Goal: Task Accomplishment & Management: Manage account settings

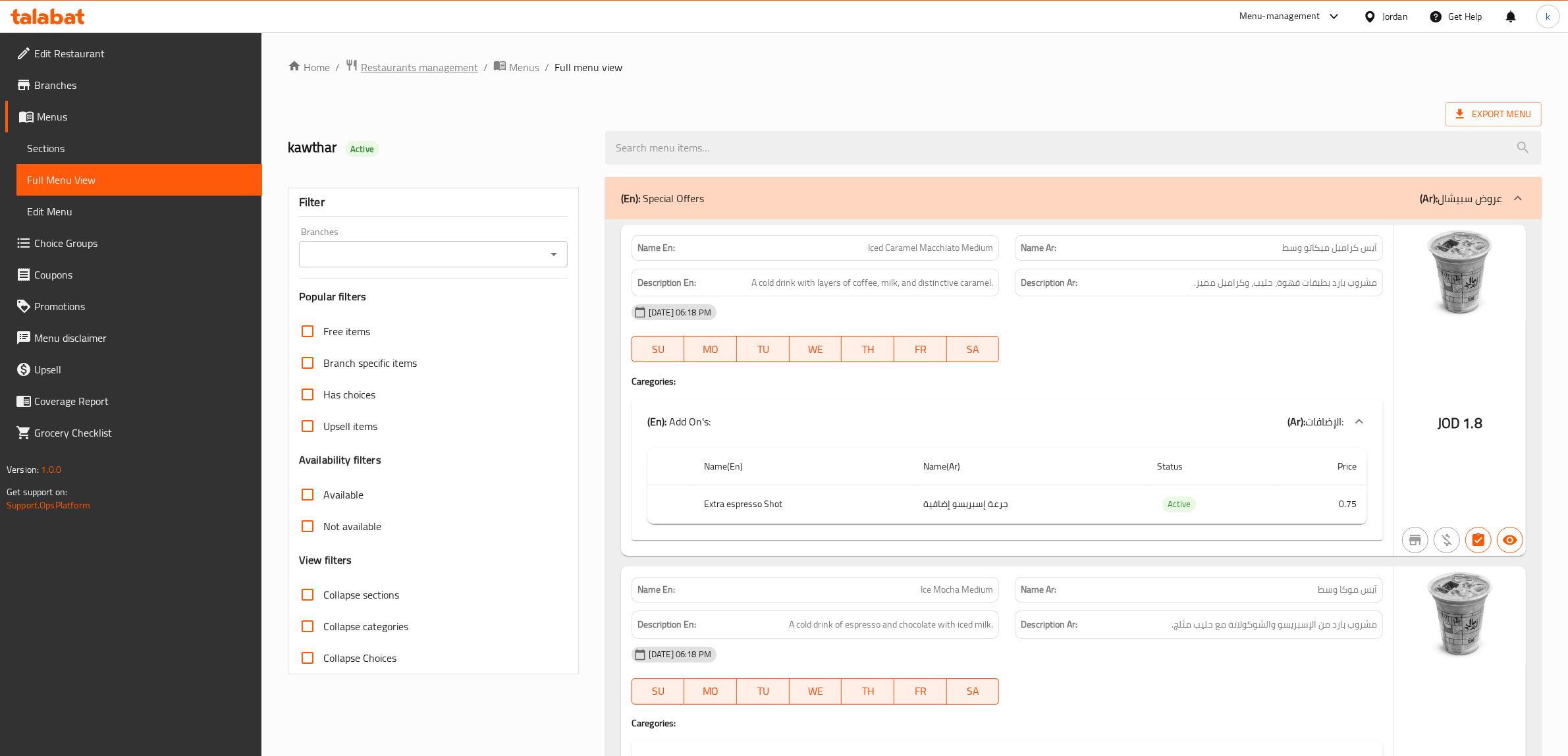
click at [416, 73] on span "Restaurants management" at bounding box center [420, 67] width 118 height 16
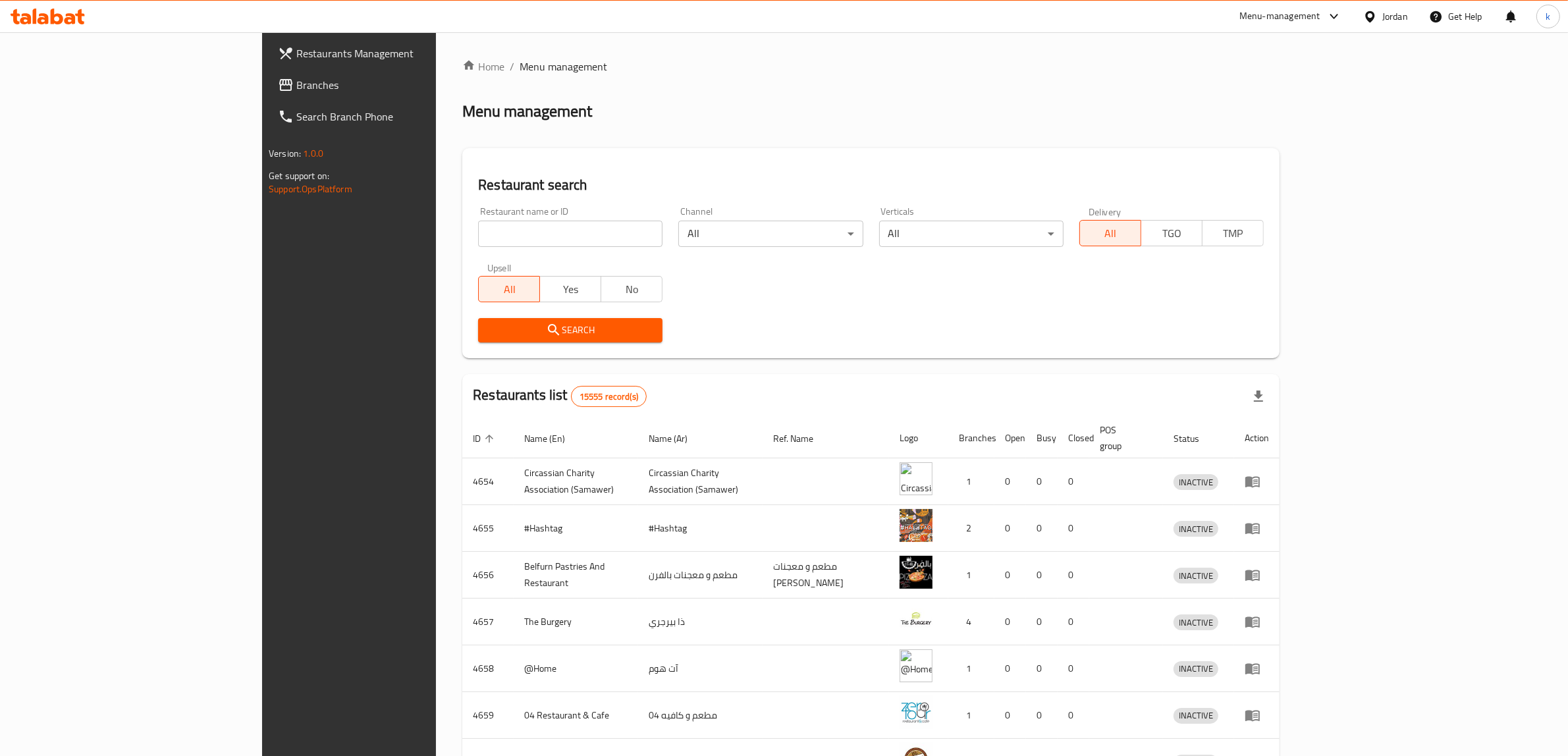
click at [1383, 24] on div "Jordan" at bounding box center [1395, 16] width 26 height 14
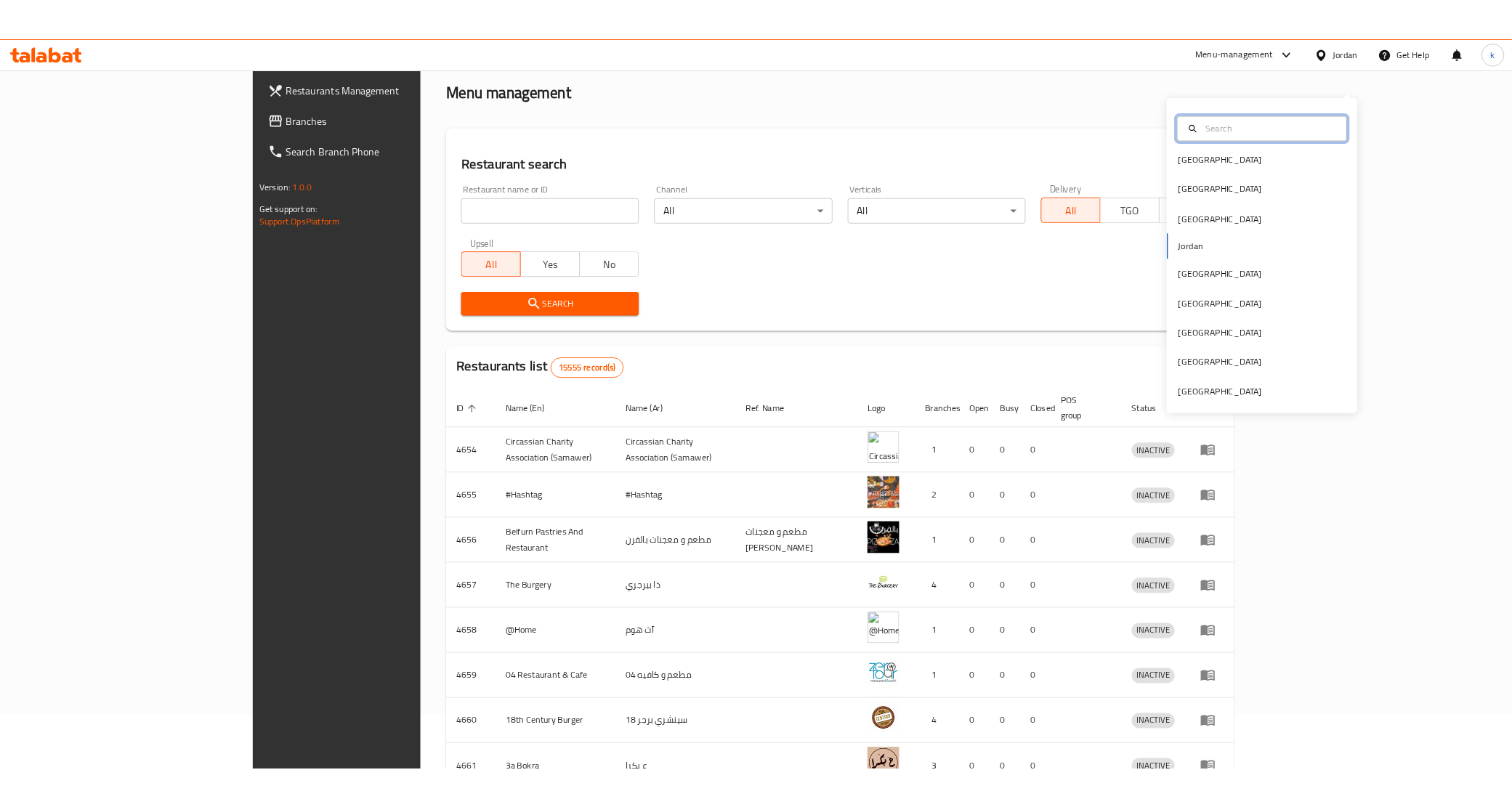
scroll to position [91, 0]
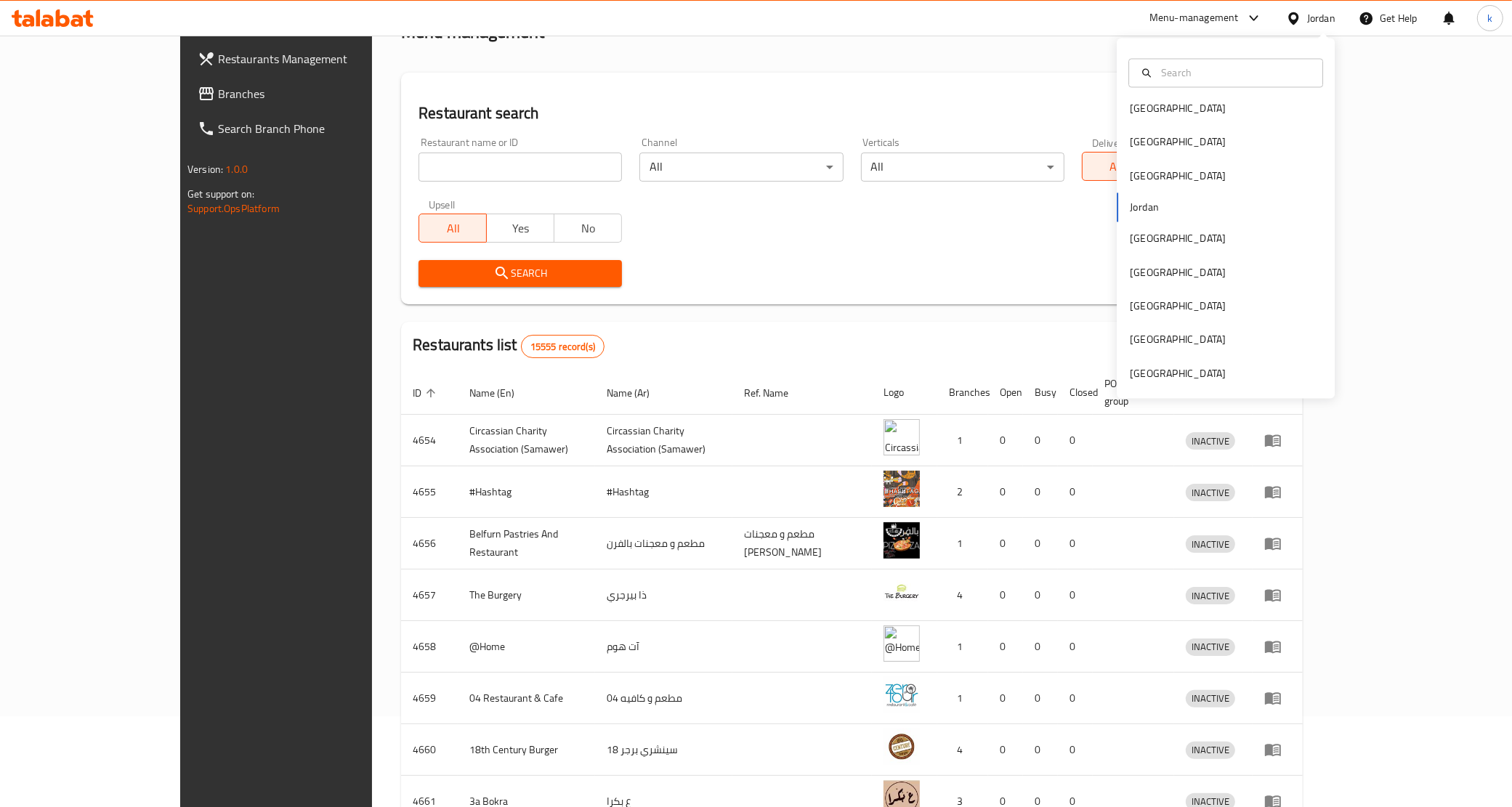
drag, startPoint x: 556, startPoint y: 101, endPoint x: 510, endPoint y: 109, distance: 46.7
click at [556, 101] on div "Restaurant search Restaurant name or ID Restaurant name or ID Channel All ​ Ver…" at bounding box center [852, 188] width 902 height 232
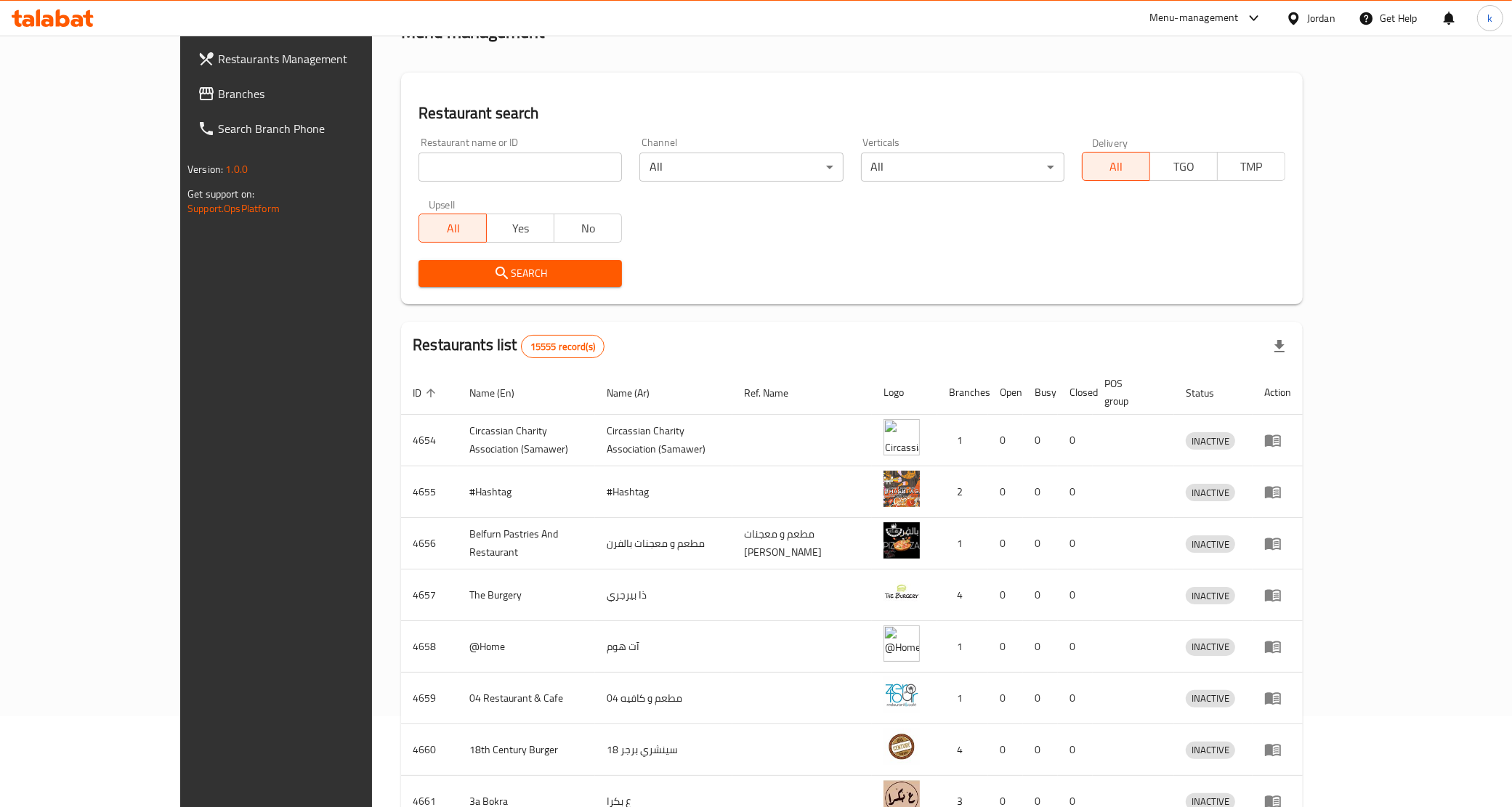
click at [218, 54] on span "Restaurants Management" at bounding box center [320, 58] width 204 height 18
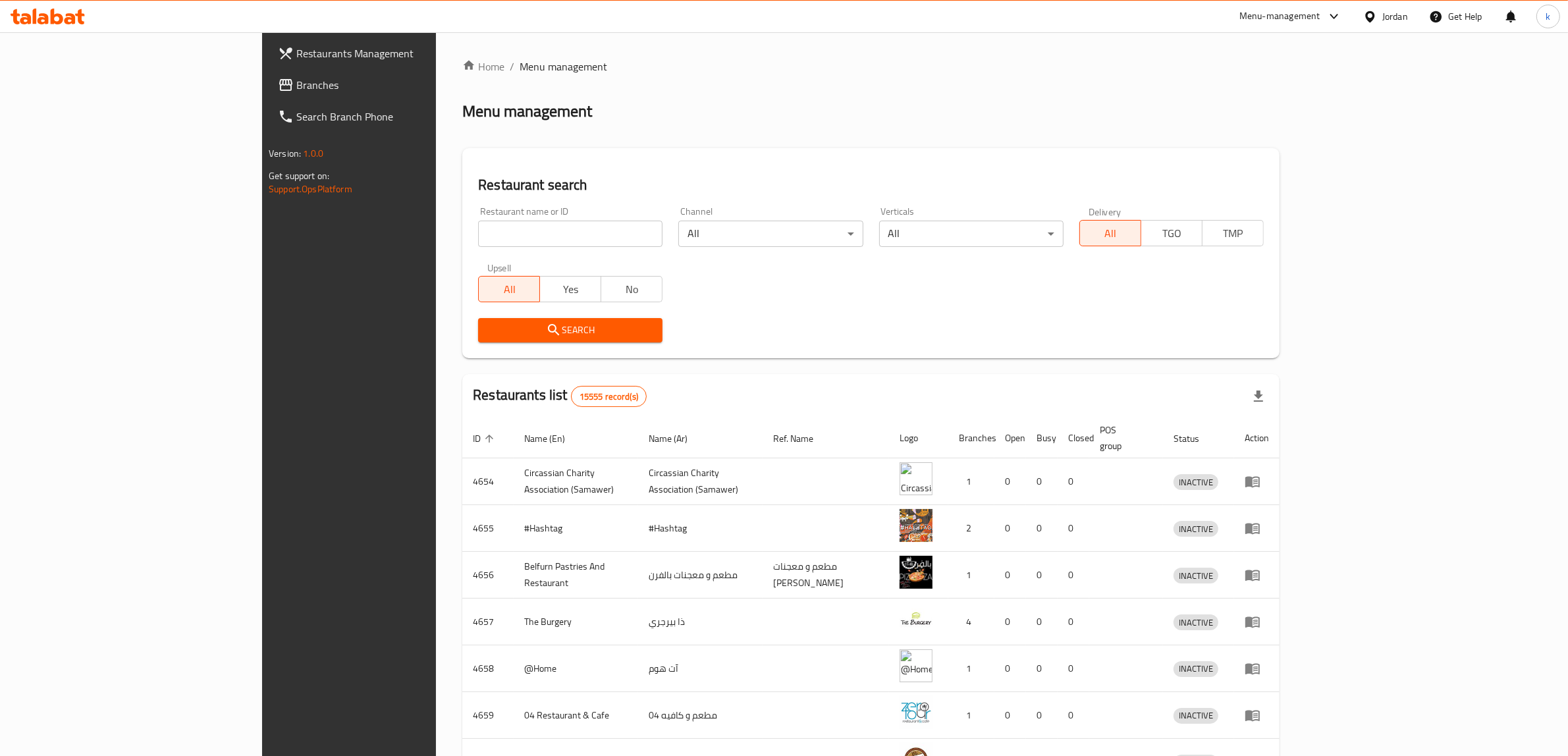
click at [1373, 10] on icon at bounding box center [1370, 17] width 14 height 14
click at [1282, 255] on div "[GEOGRAPHIC_DATA]" at bounding box center [1309, 254] width 198 height 31
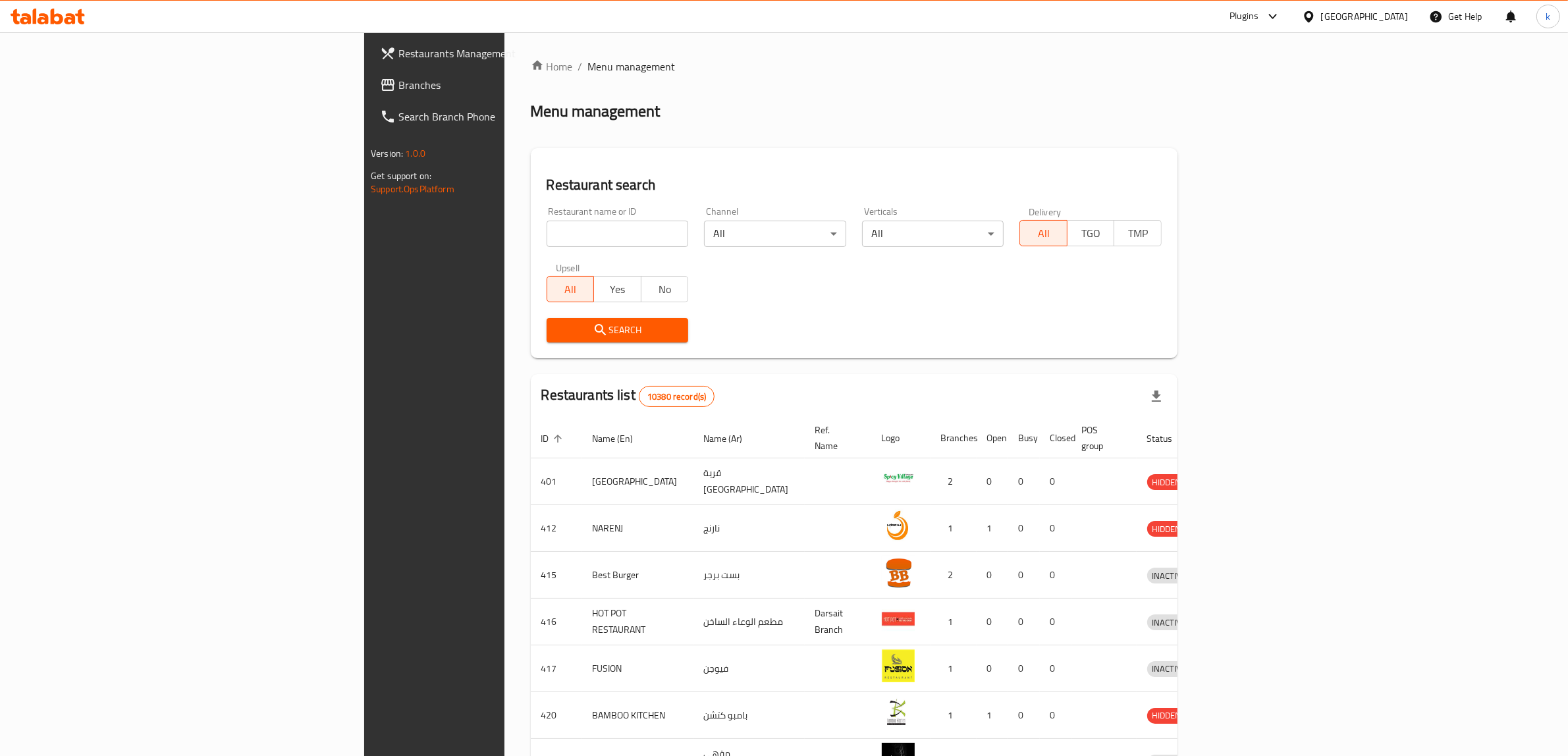
click at [547, 231] on input "search" at bounding box center [617, 233] width 142 height 26
paste input "693734"
type input "693734"
click at [399, 79] on span "Branches" at bounding box center [507, 84] width 217 height 16
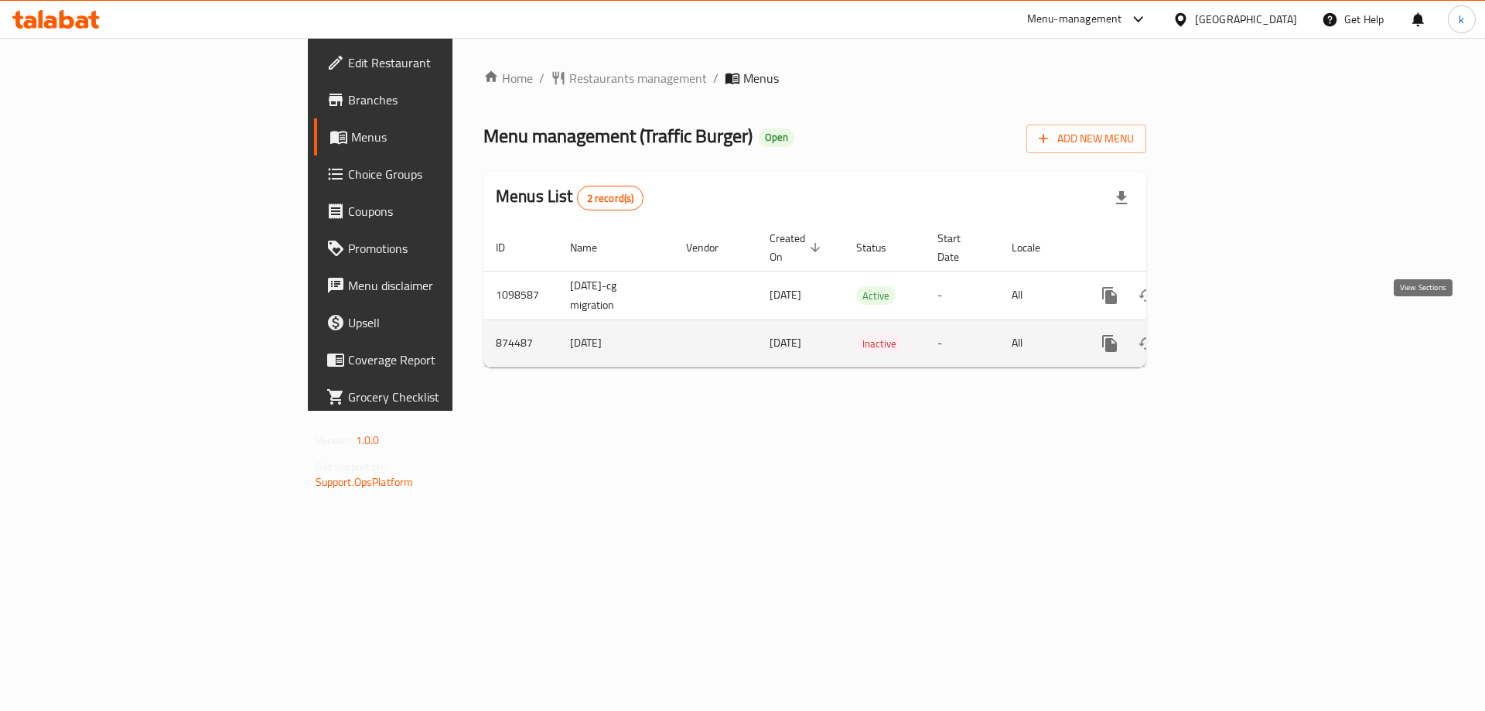
click at [1230, 334] on icon "enhanced table" at bounding box center [1221, 343] width 19 height 19
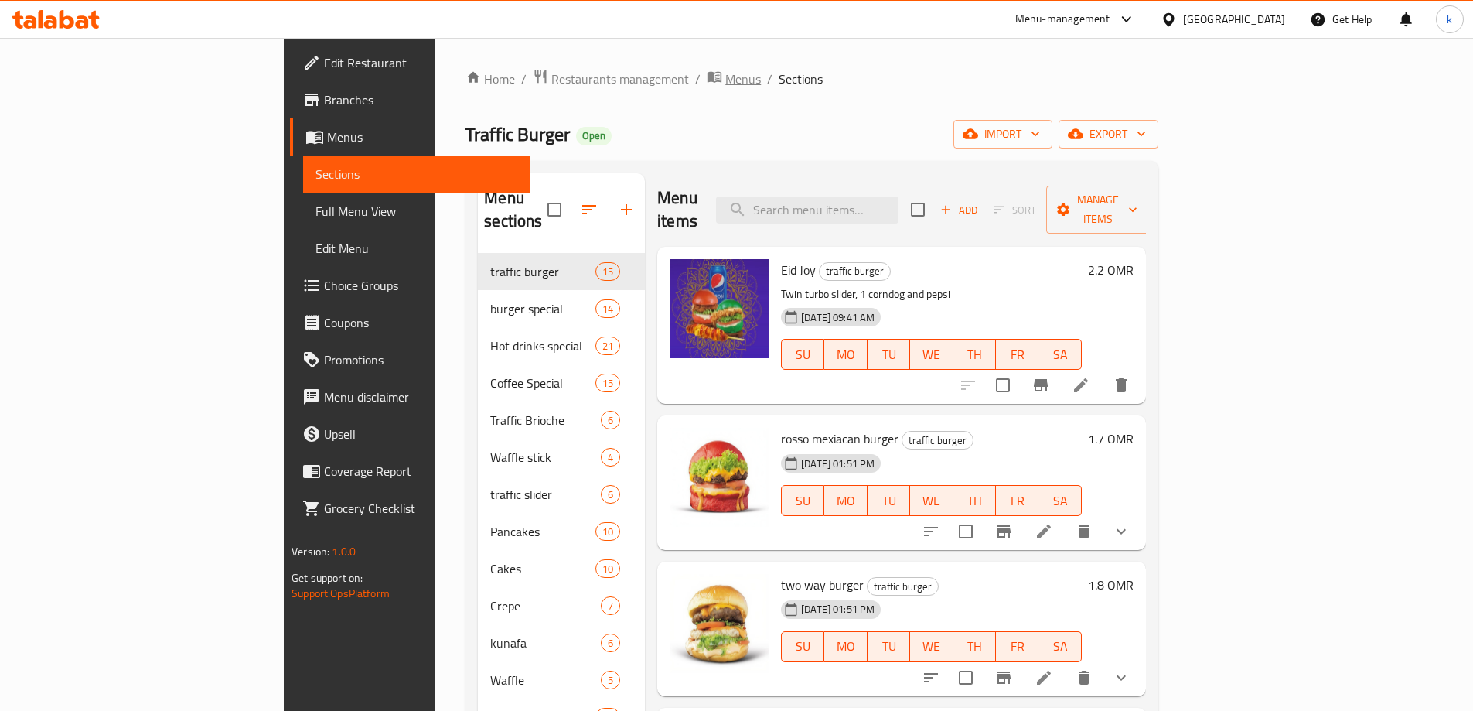
click at [725, 76] on span "Menus" at bounding box center [743, 79] width 36 height 19
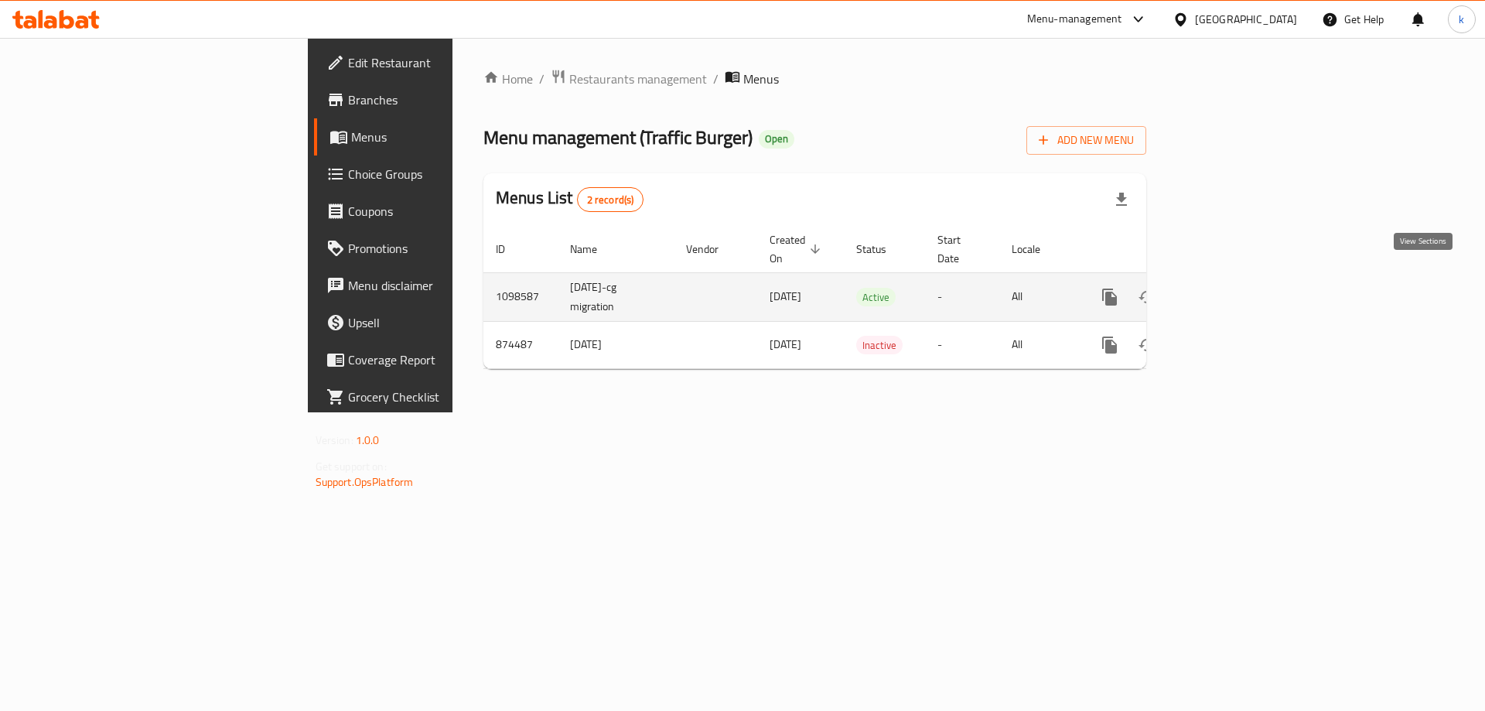
click at [1228, 290] on icon "enhanced table" at bounding box center [1221, 297] width 14 height 14
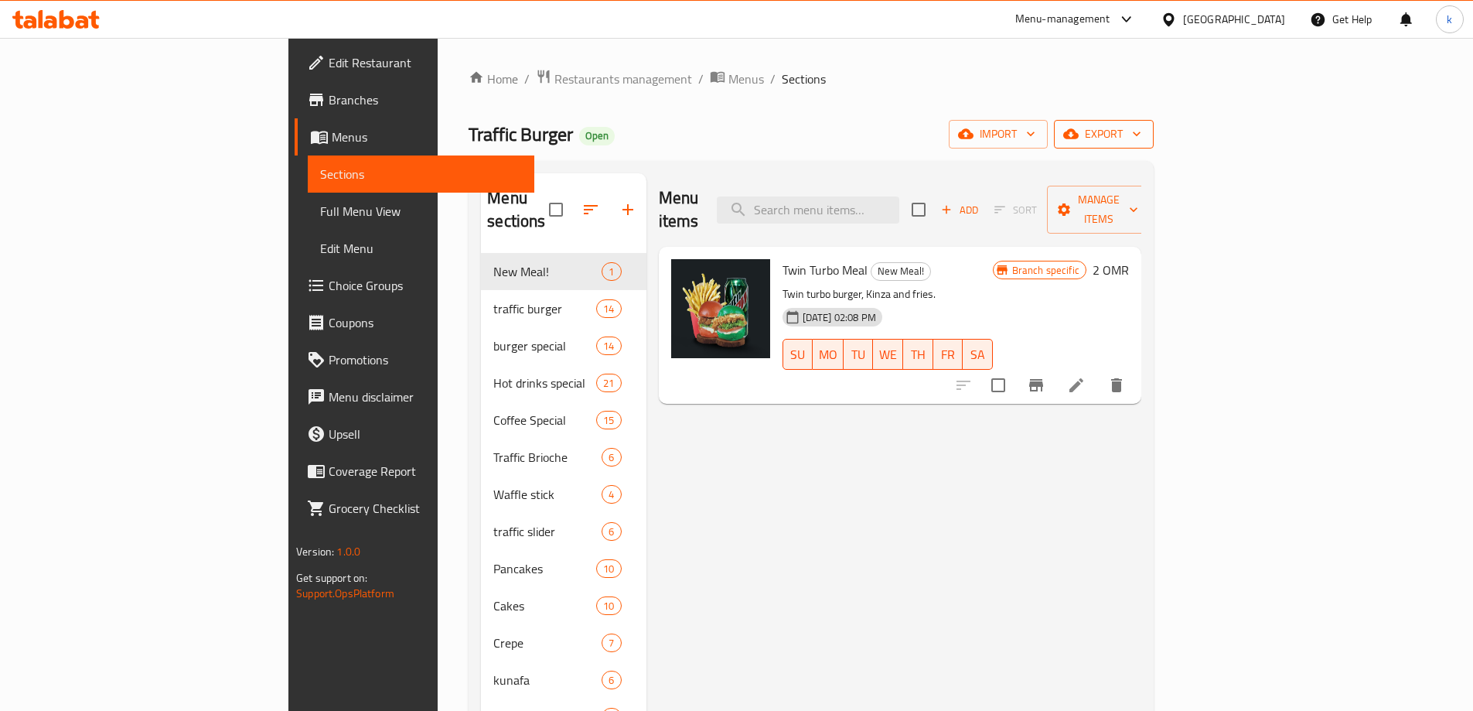
click at [1079, 132] on icon "button" at bounding box center [1070, 134] width 15 height 10
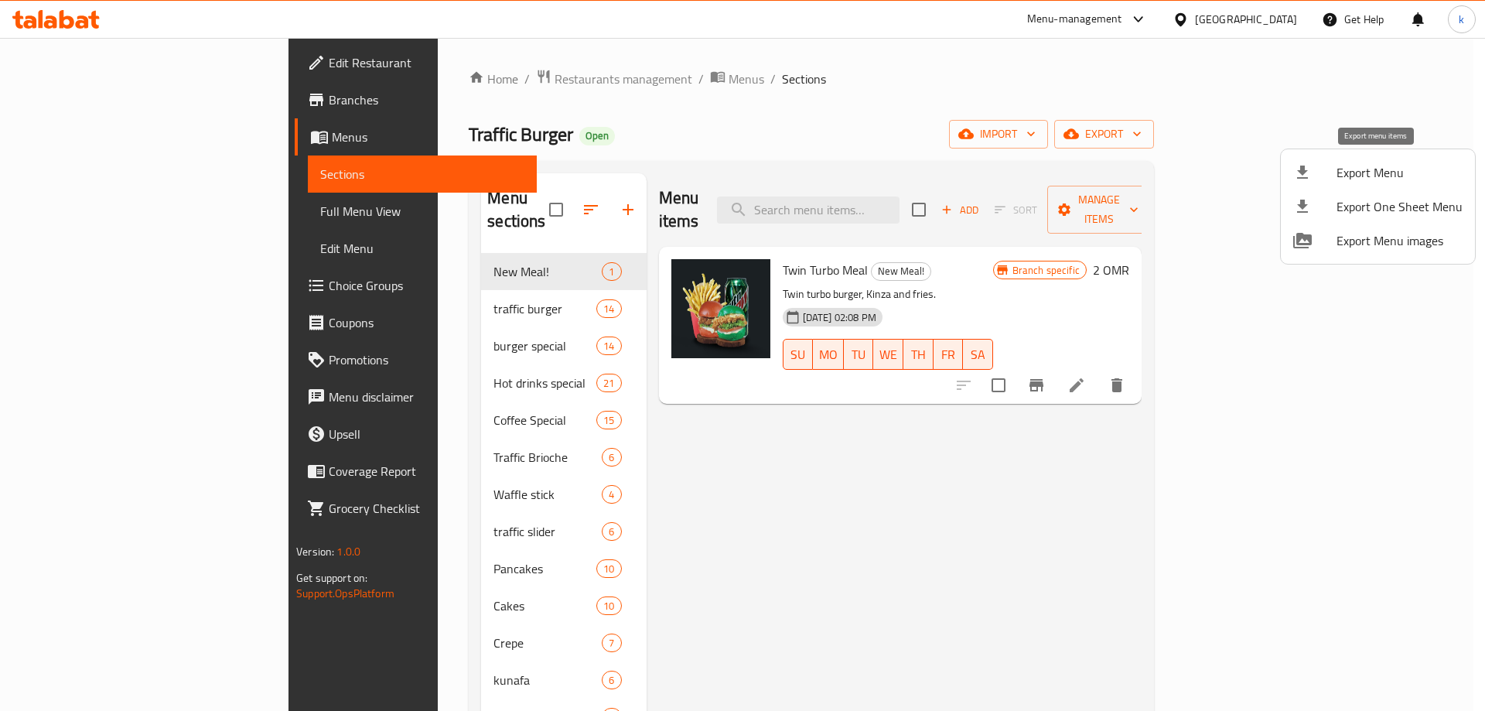
click at [1392, 177] on span "Export Menu" at bounding box center [1399, 172] width 126 height 19
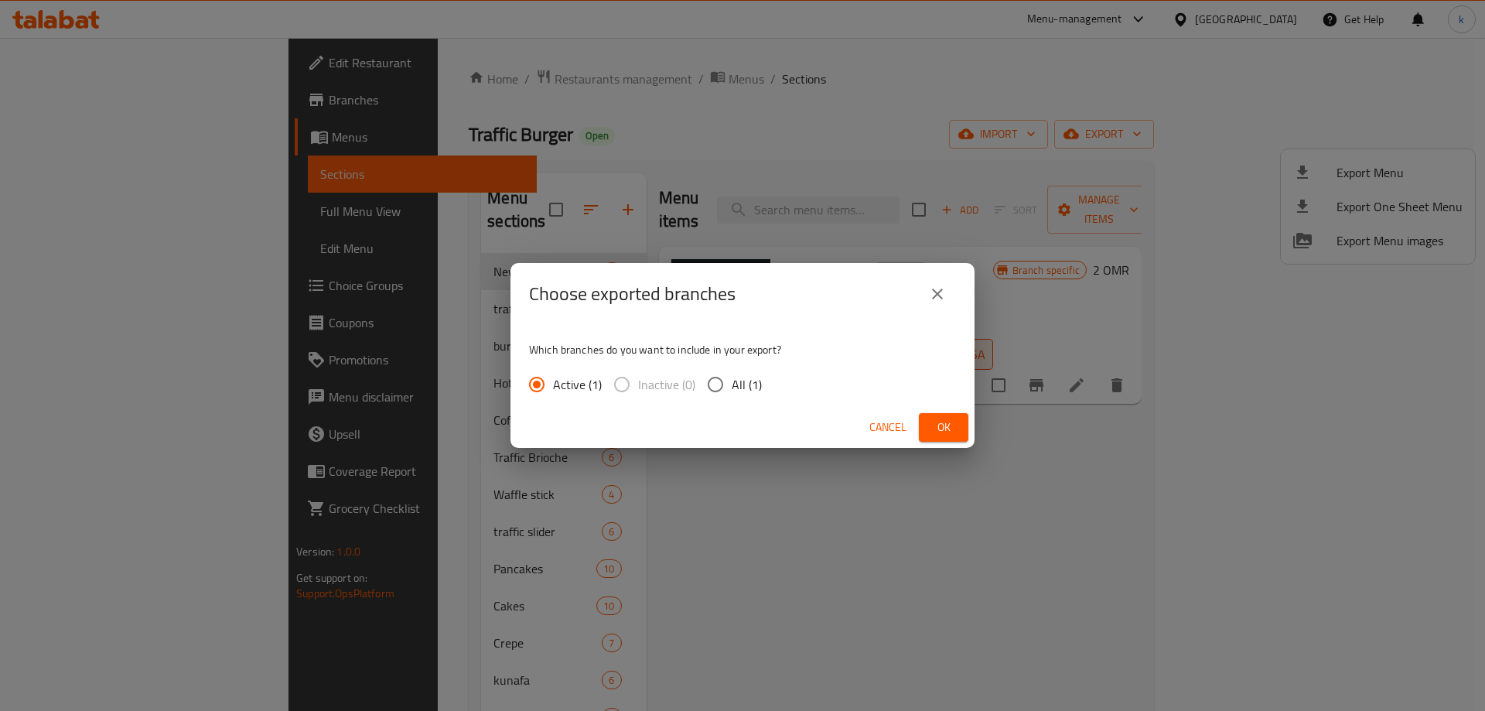
click at [735, 388] on span "All (1)" at bounding box center [747, 384] width 30 height 19
click at [732, 388] on input "All (1)" at bounding box center [715, 384] width 32 height 32
radio input "true"
click at [926, 432] on button "Ok" at bounding box center [943, 427] width 49 height 29
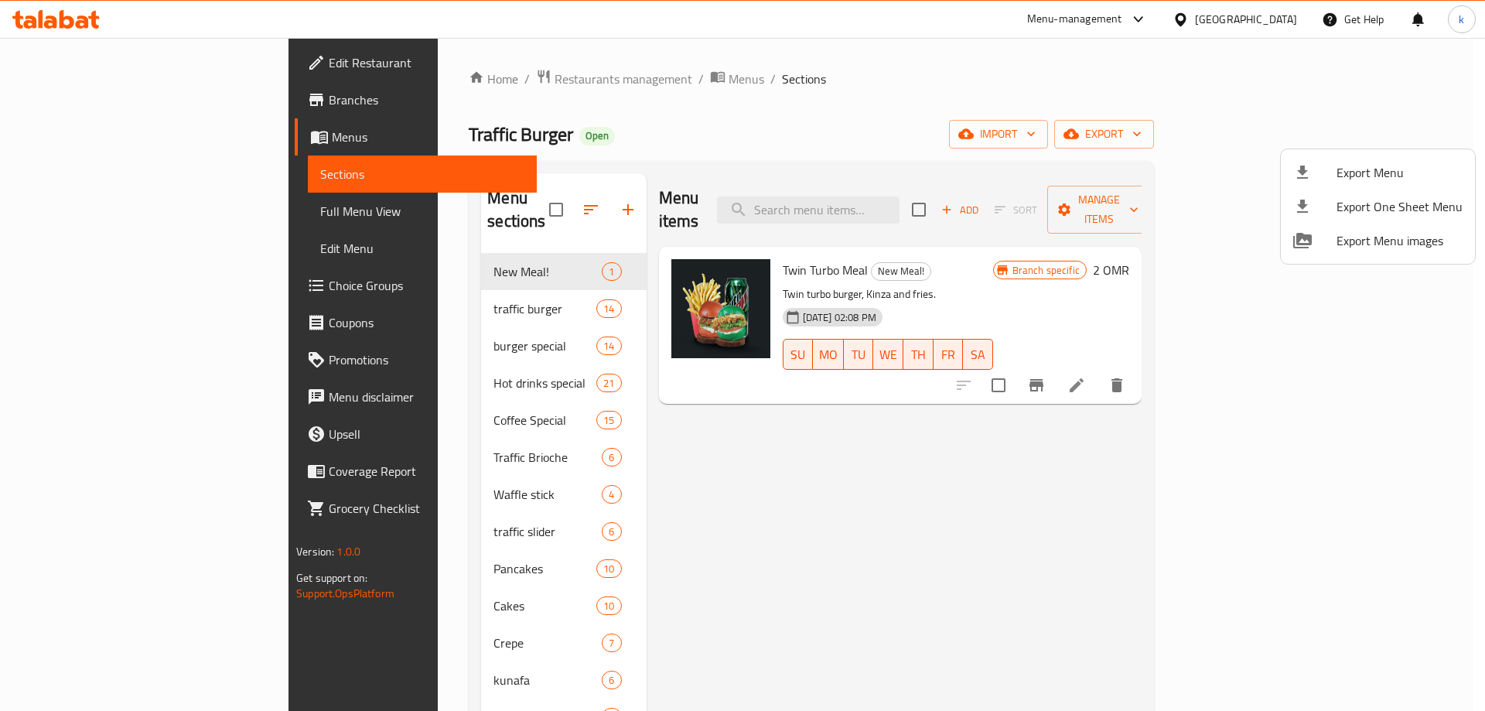
click at [121, 105] on div at bounding box center [742, 355] width 1485 height 711
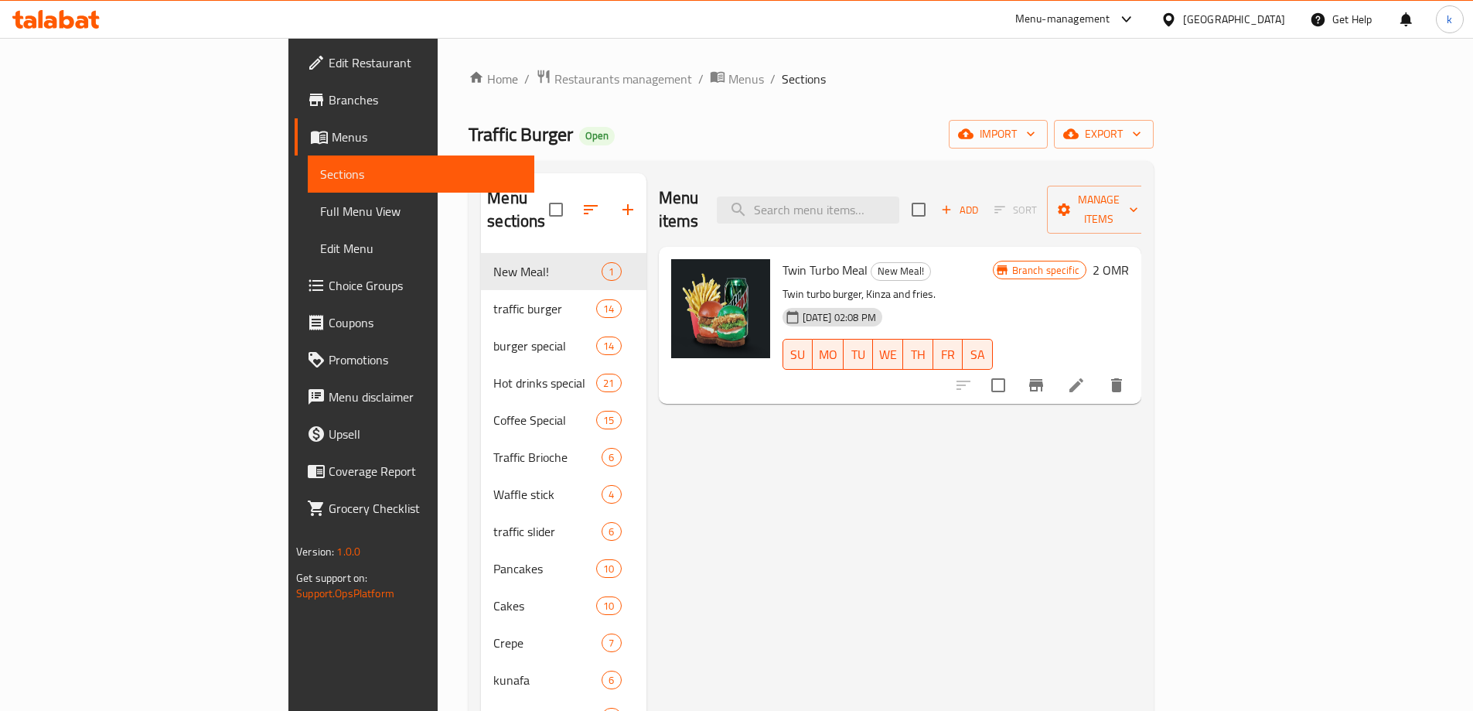
click at [329, 92] on span "Branches" at bounding box center [425, 99] width 193 height 19
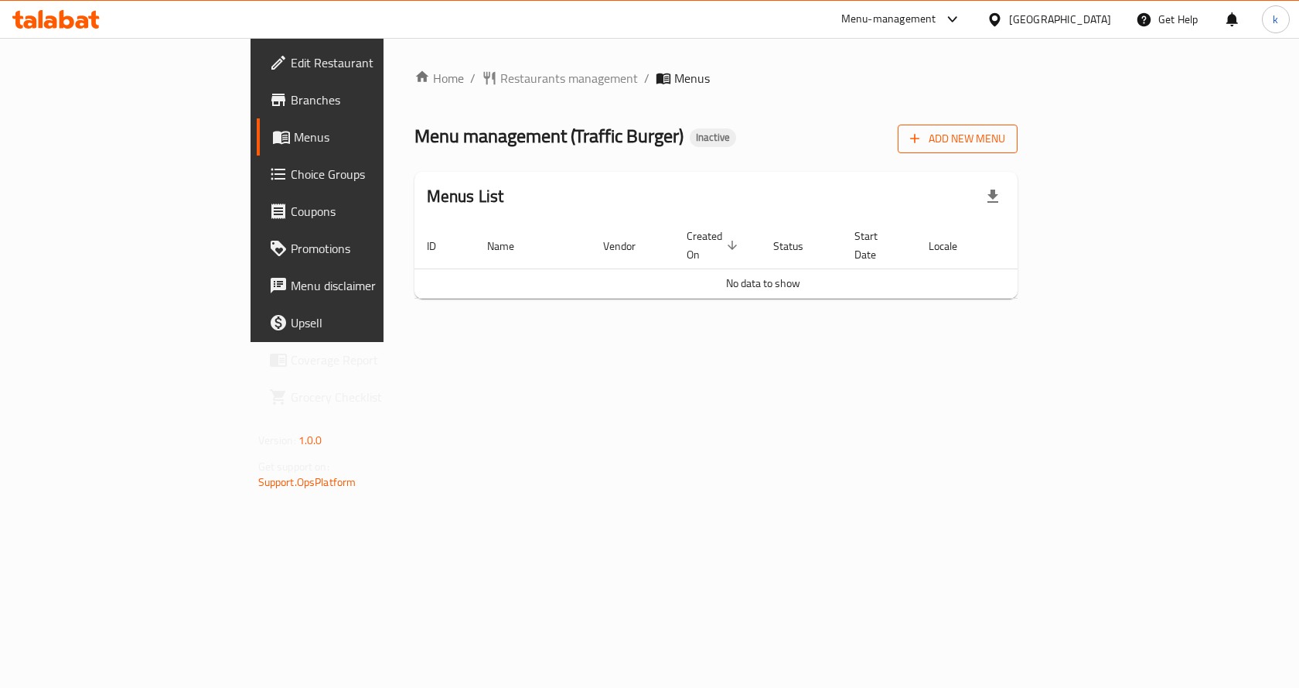
click at [1005, 138] on span "Add New Menu" at bounding box center [957, 138] width 95 height 19
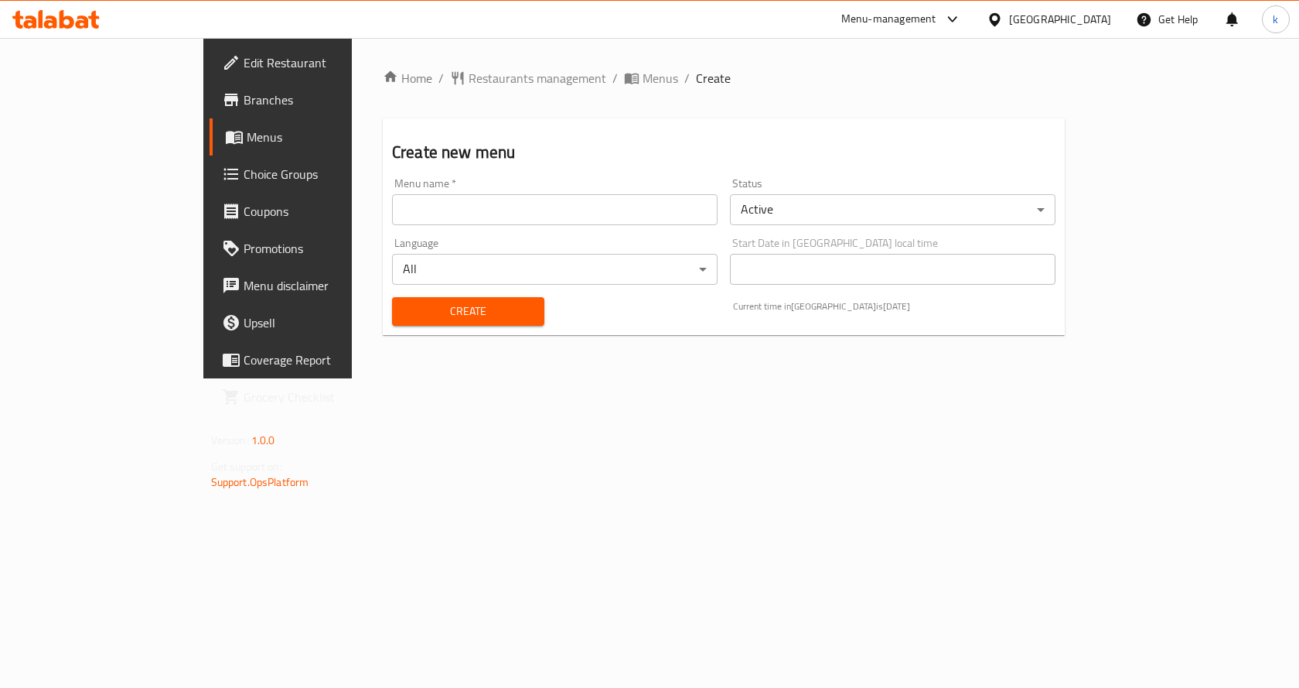
click at [645, 208] on input "text" at bounding box center [555, 209] width 326 height 31
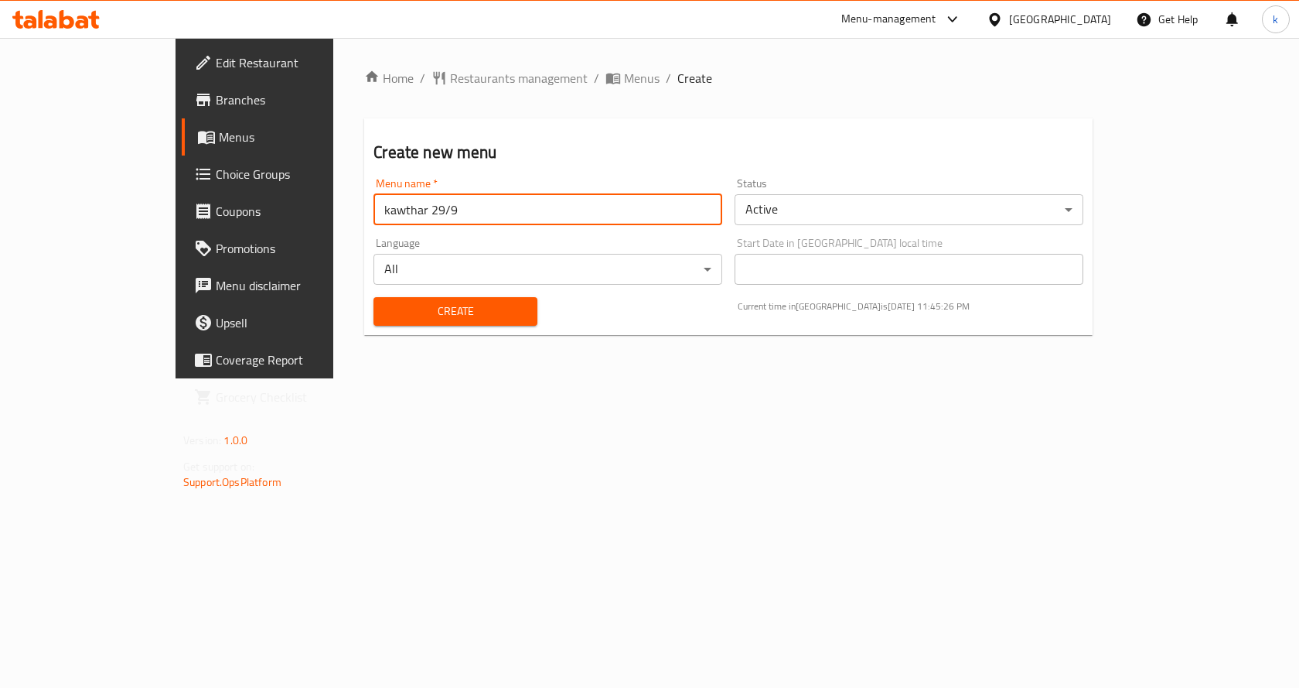
type input "kawthar 29/9"
click at [364, 289] on div "Create" at bounding box center [455, 311] width 182 height 47
click at [386, 302] on span "Create" at bounding box center [455, 311] width 138 height 19
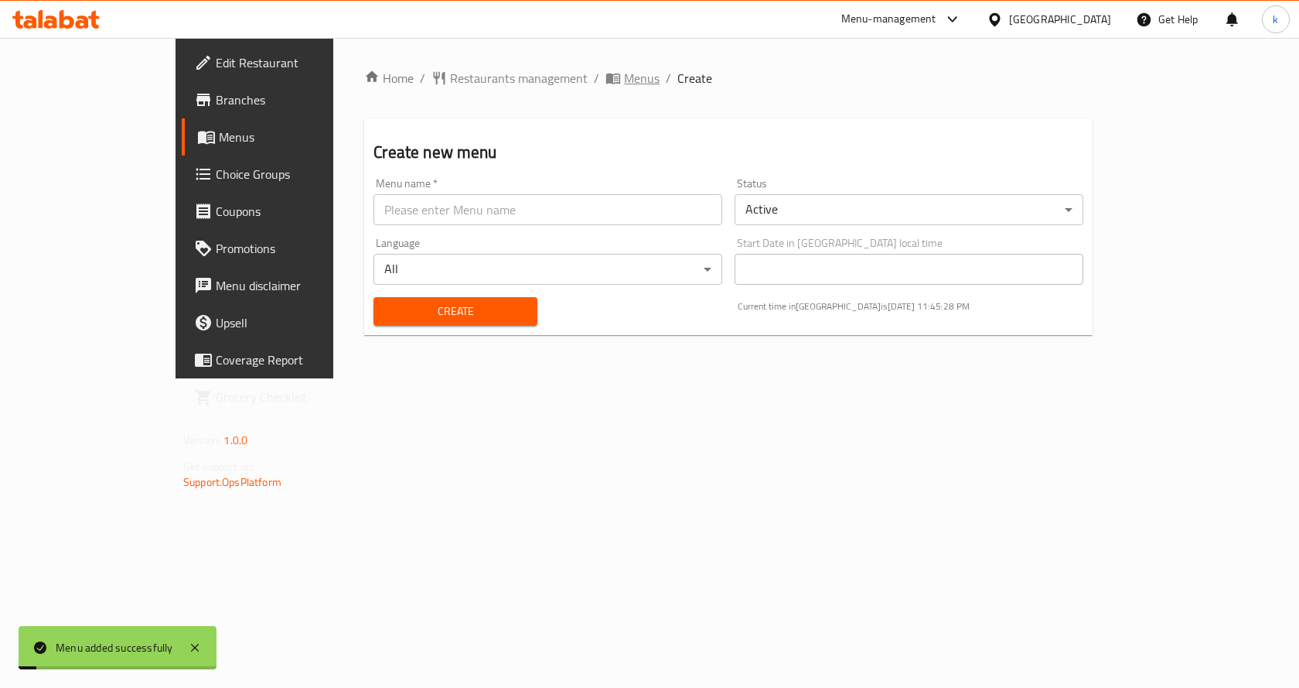
click at [624, 82] on span "Menus" at bounding box center [642, 78] width 36 height 19
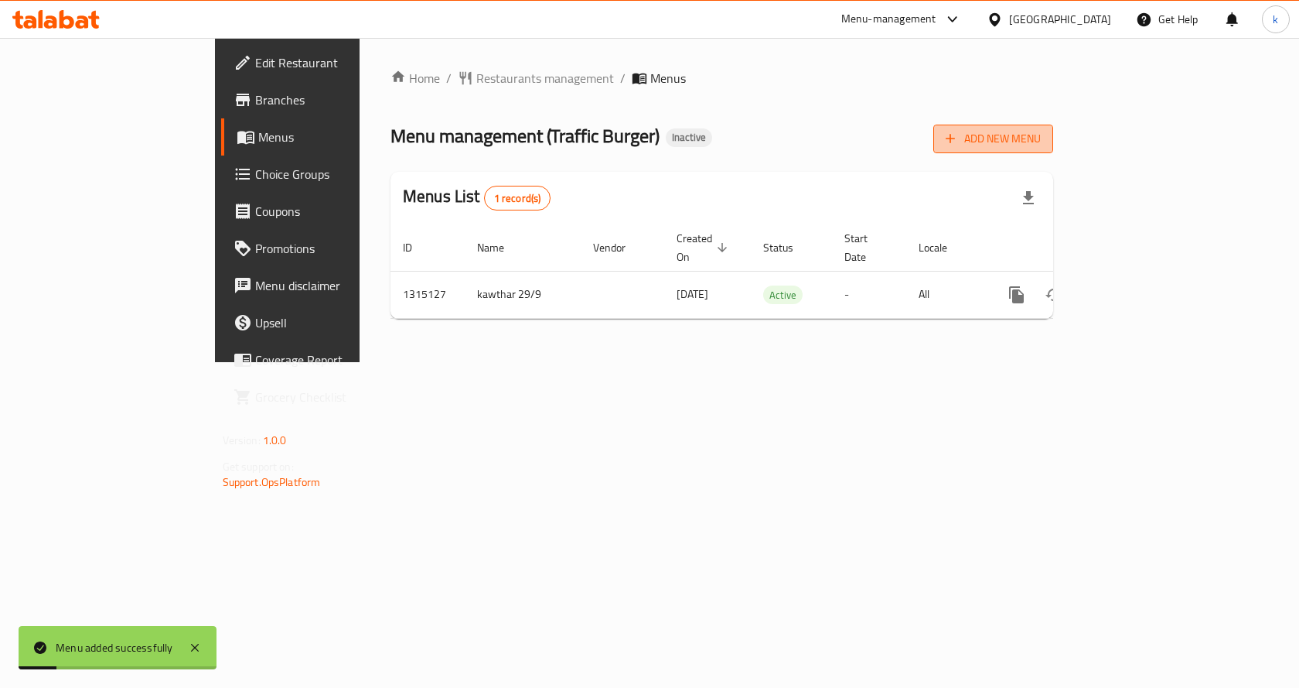
click at [1041, 148] on span "Add New Menu" at bounding box center [993, 138] width 95 height 19
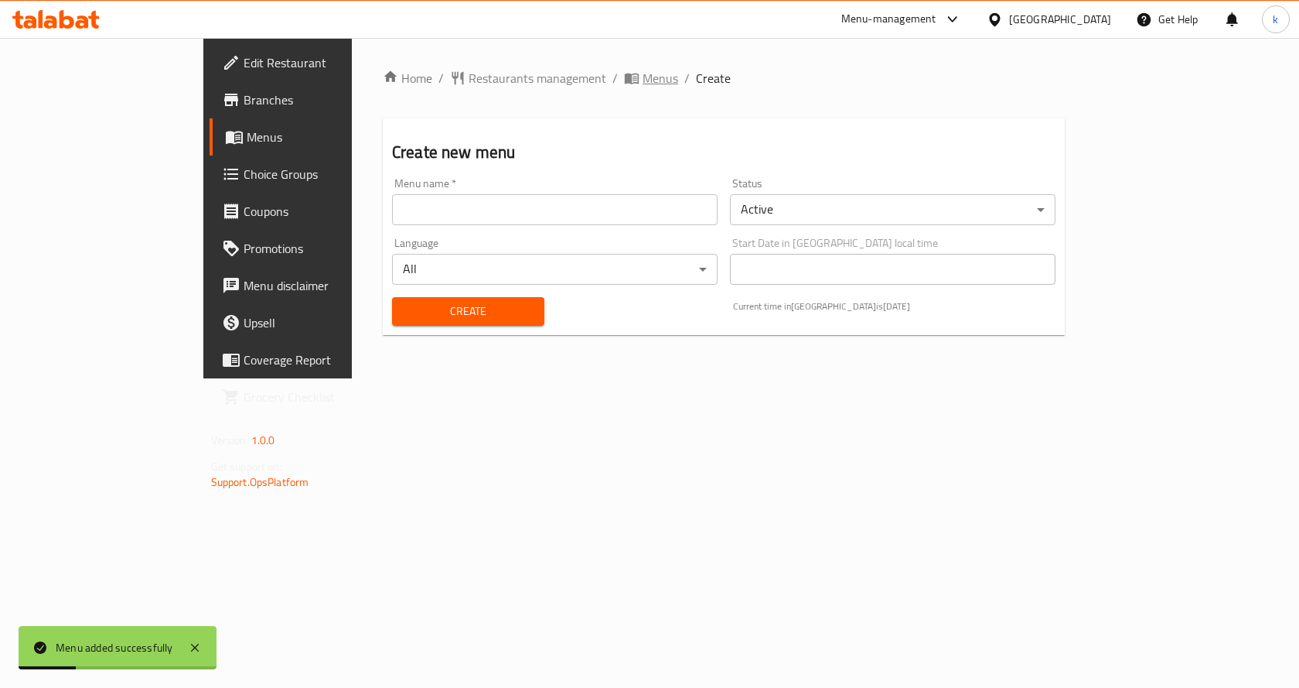
click at [643, 83] on span "Menus" at bounding box center [661, 78] width 36 height 19
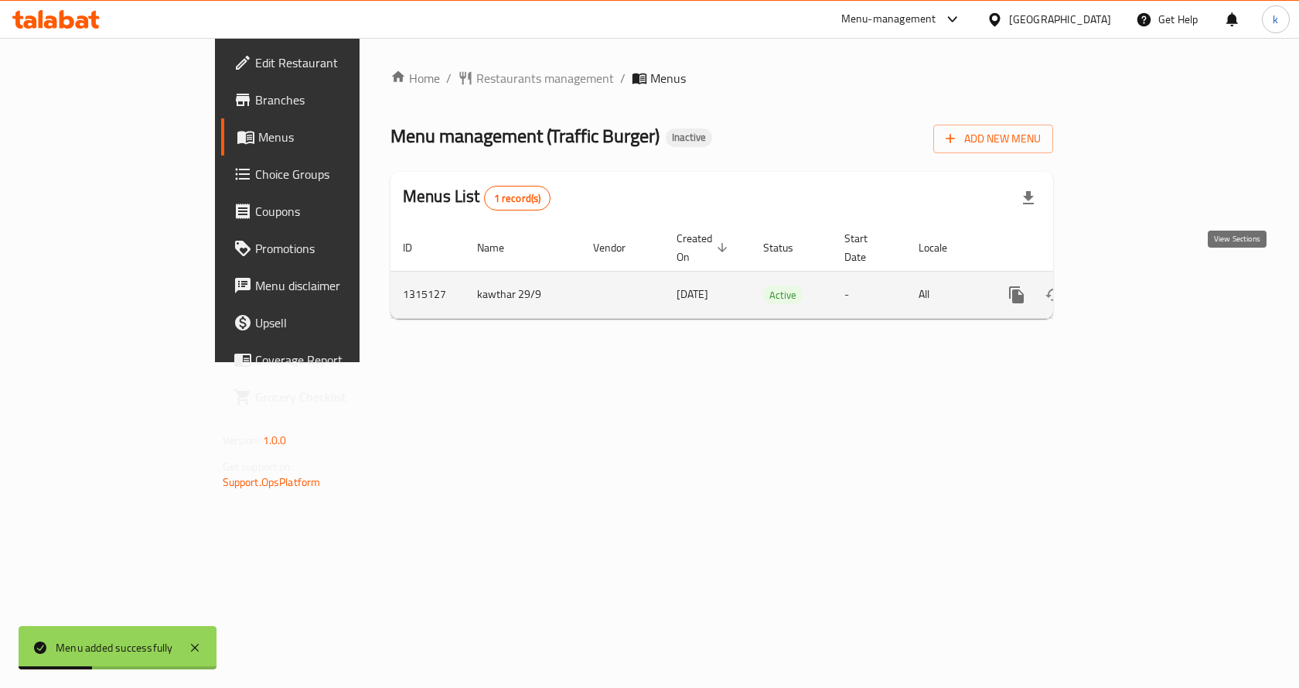
click at [1147, 282] on link "enhanced table" at bounding box center [1128, 294] width 37 height 37
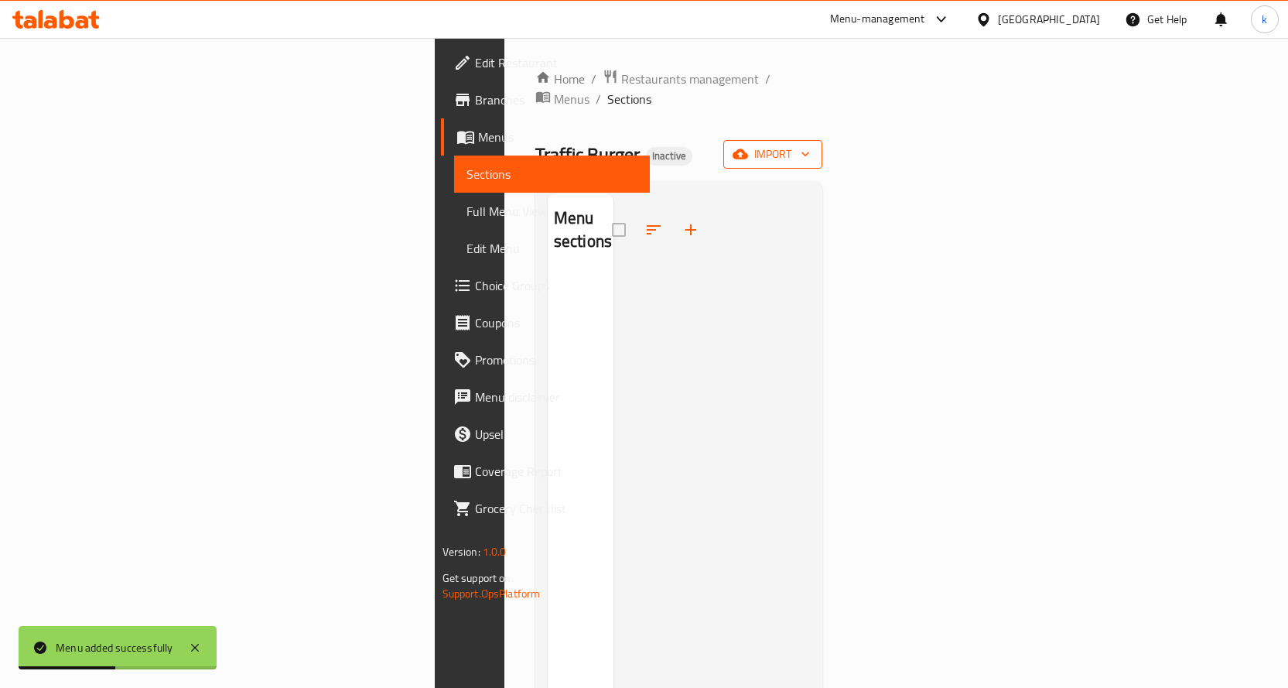
click at [810, 145] on span "import" at bounding box center [772, 154] width 74 height 19
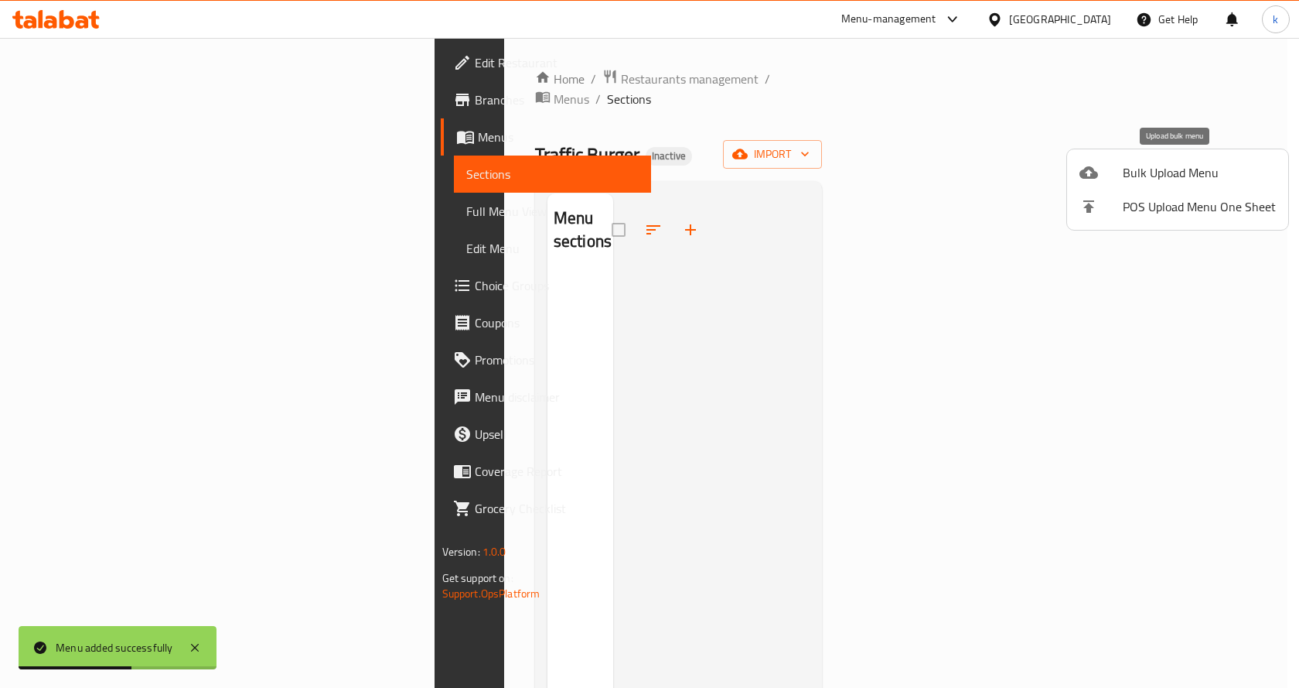
click at [1114, 173] on div at bounding box center [1101, 172] width 43 height 19
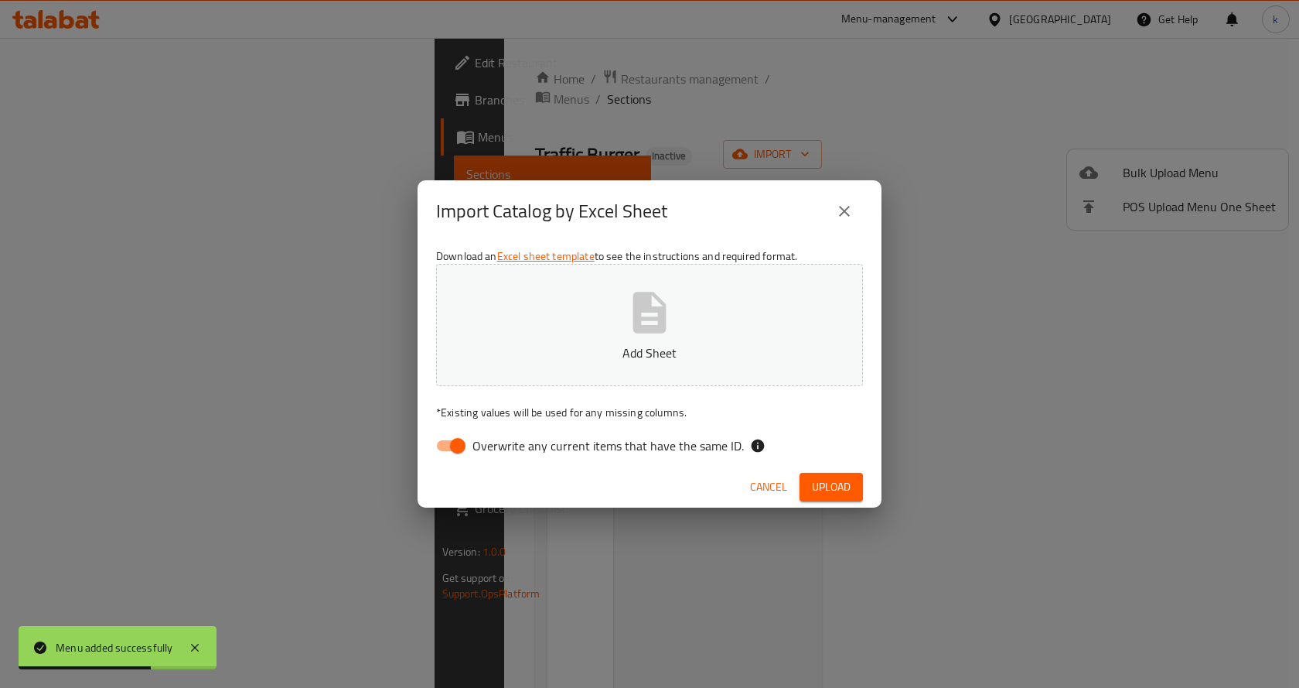
click at [455, 449] on input "Overwrite any current items that have the same ID." at bounding box center [458, 445] width 88 height 29
checkbox input "false"
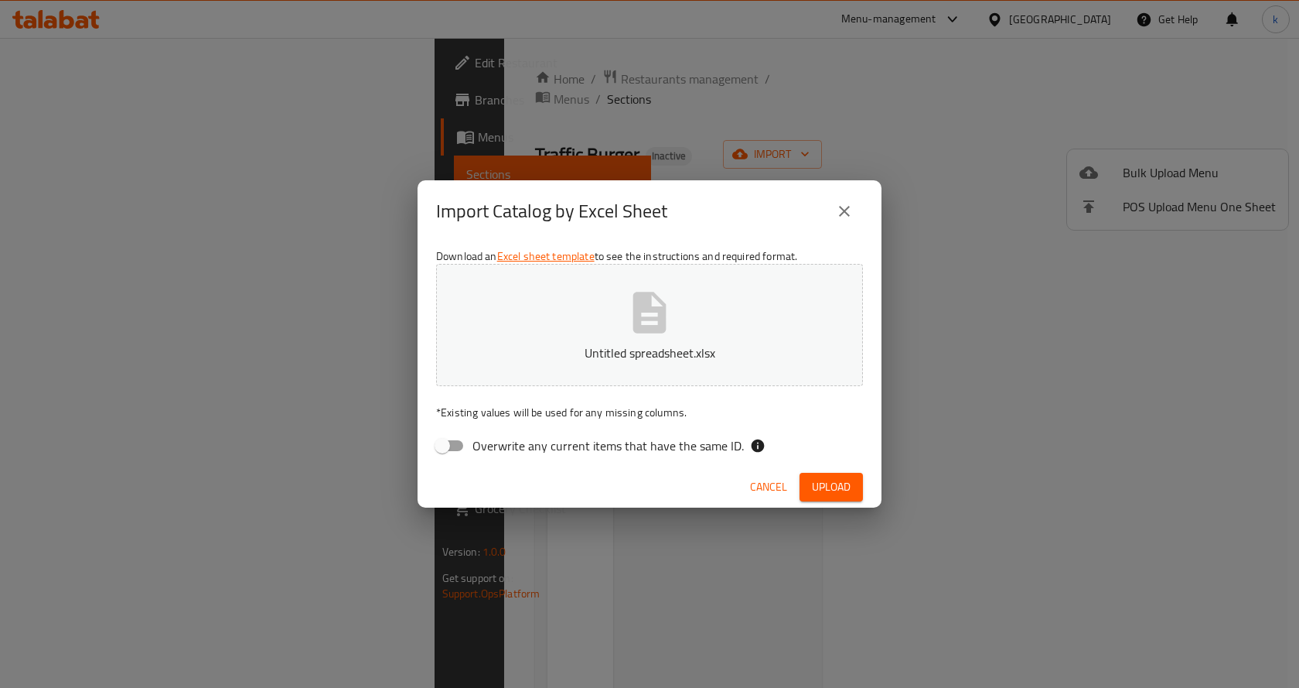
click at [840, 484] on span "Upload" at bounding box center [831, 486] width 39 height 19
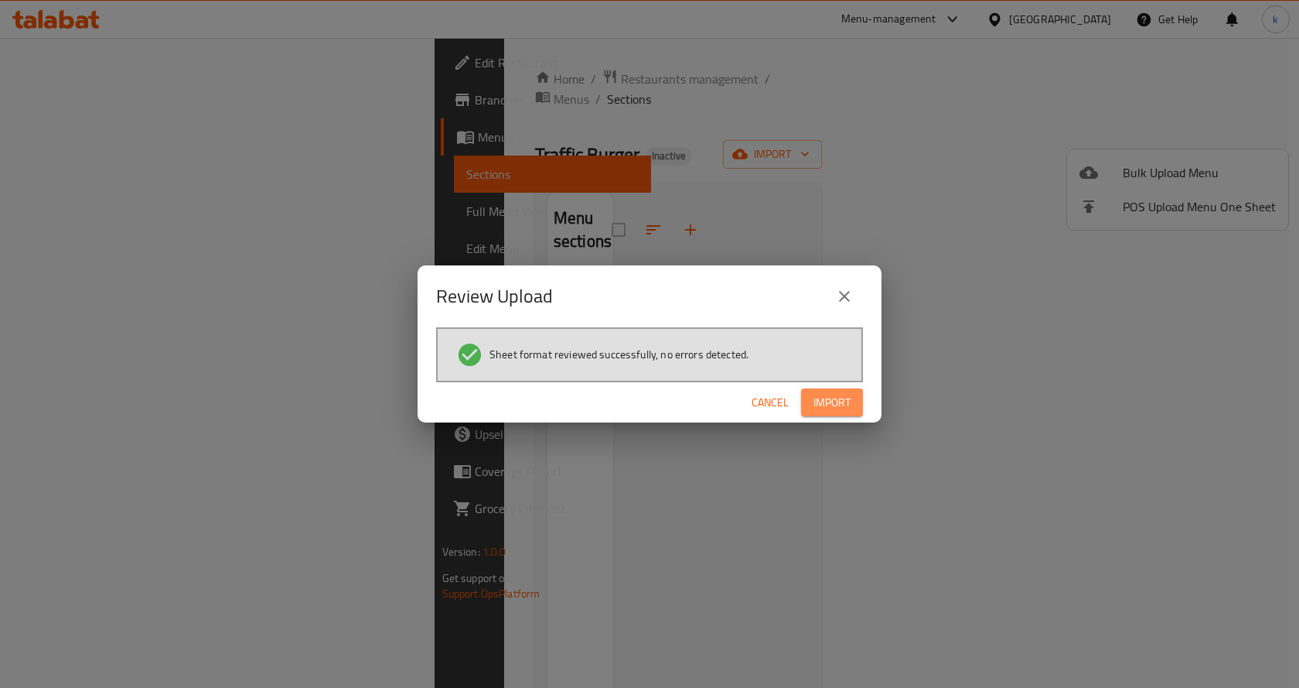
click at [852, 412] on button "Import" at bounding box center [832, 402] width 62 height 29
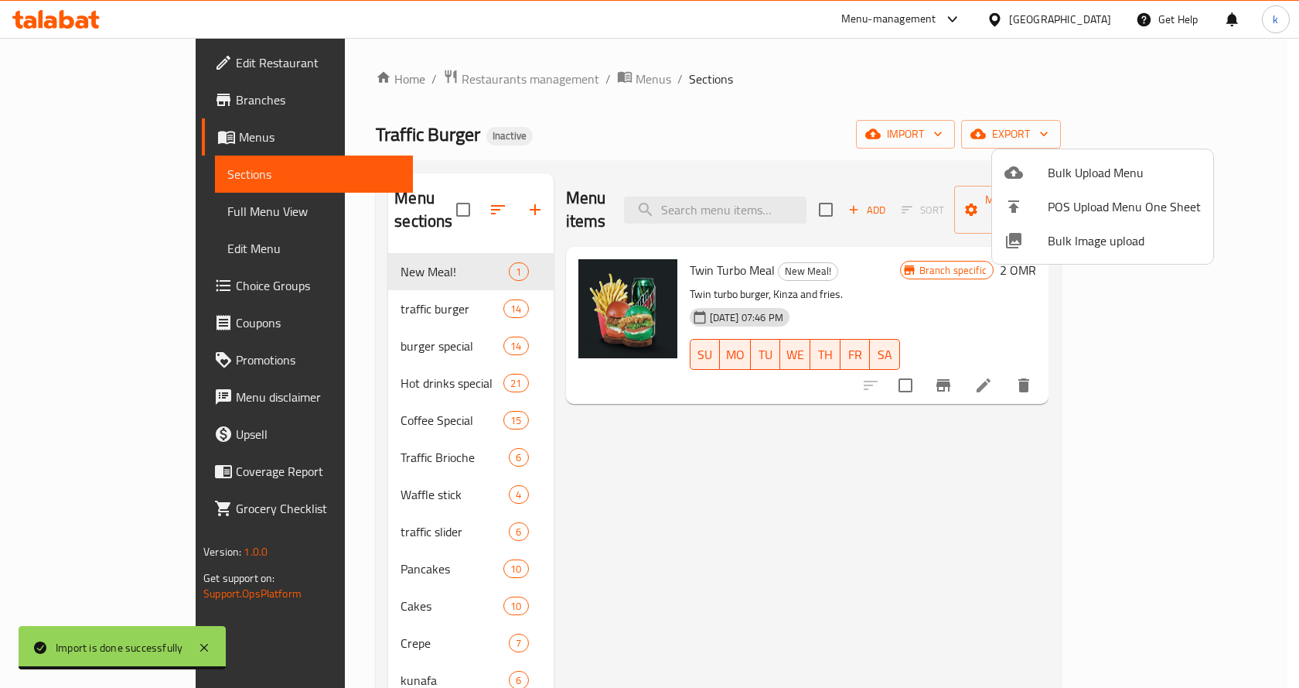
click at [539, 116] on div at bounding box center [649, 344] width 1299 height 688
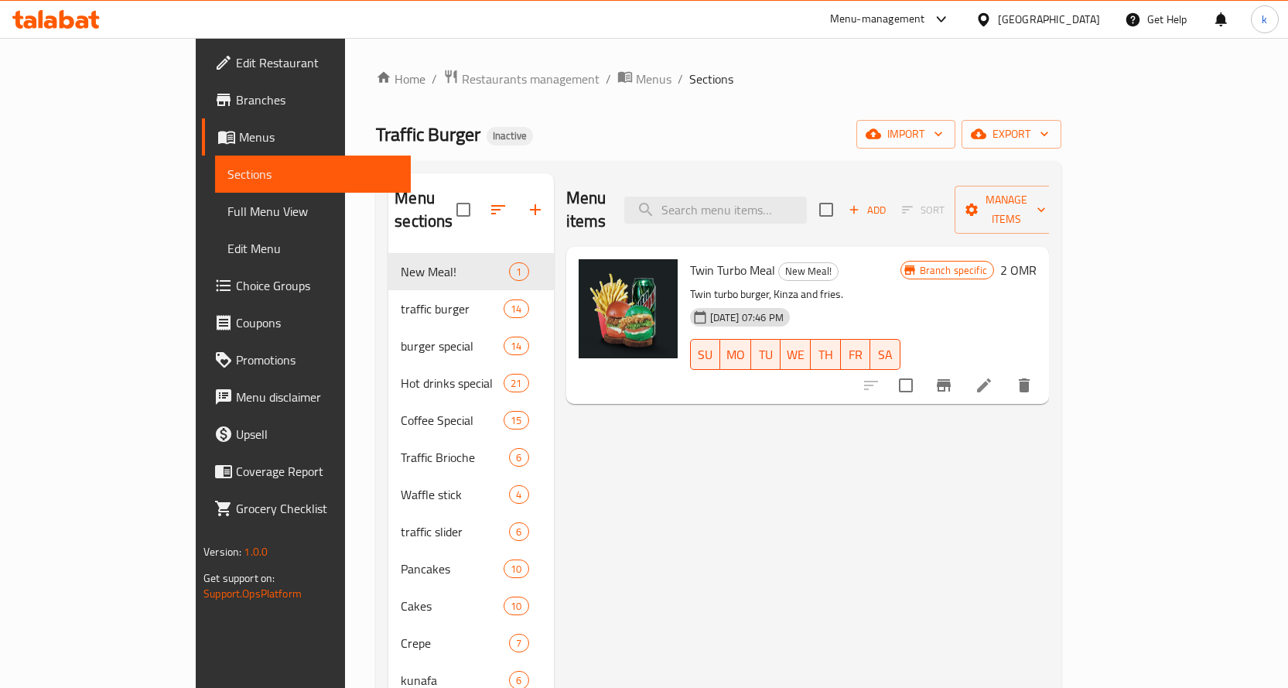
click at [775, 124] on div "Traffic Burger Inactive import export" at bounding box center [718, 134] width 685 height 29
click at [227, 249] on span "Edit Menu" at bounding box center [312, 248] width 171 height 19
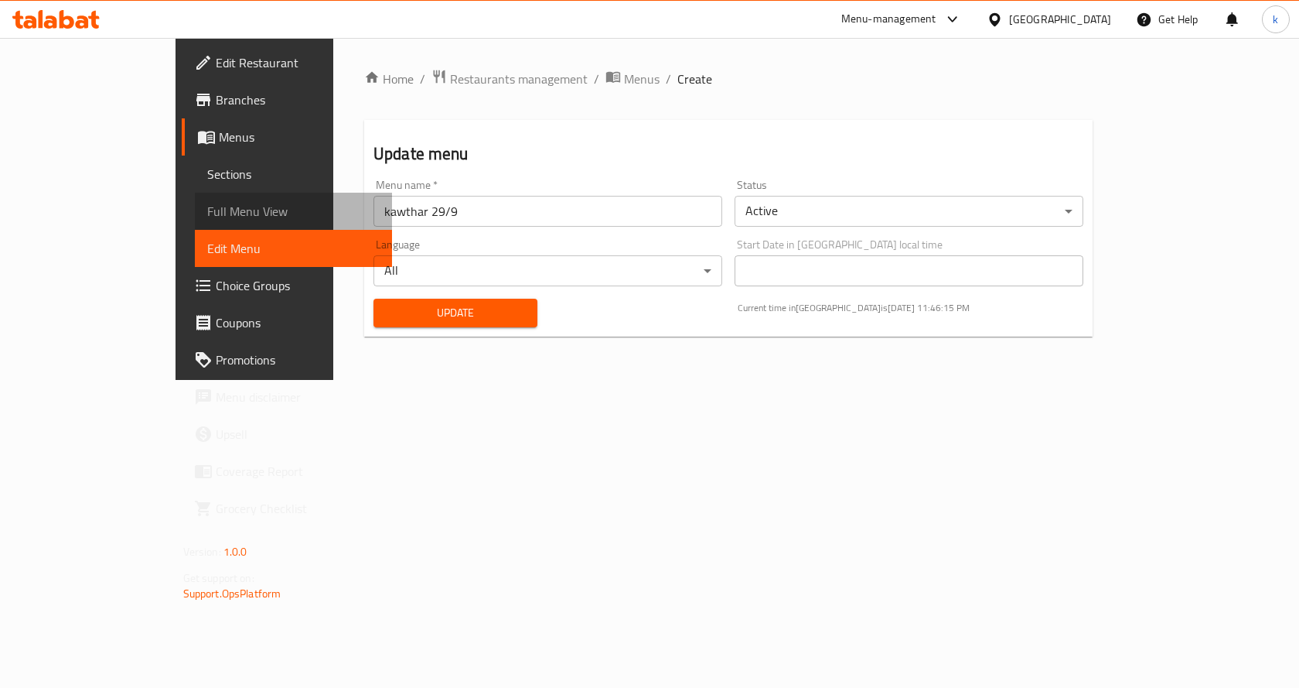
click at [207, 207] on span "Full Menu View" at bounding box center [293, 211] width 173 height 19
click at [195, 189] on link "Sections" at bounding box center [294, 173] width 198 height 37
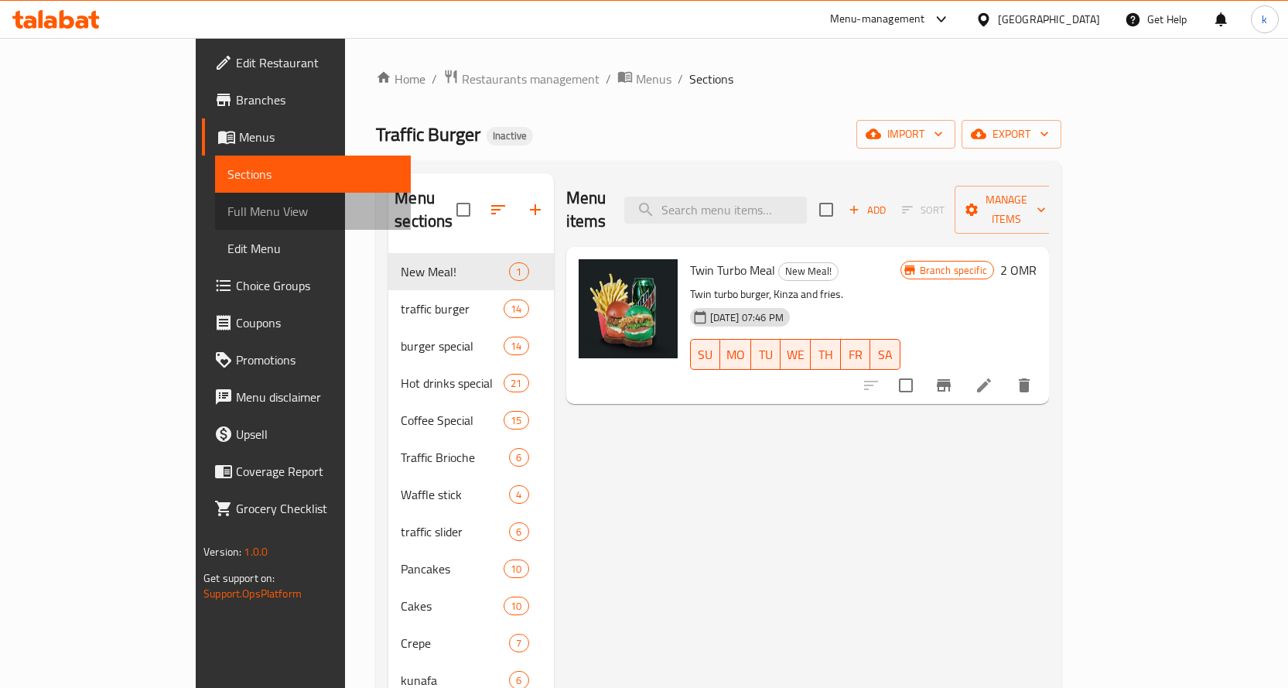
drag, startPoint x: 109, startPoint y: 200, endPoint x: 128, endPoint y: 206, distance: 20.3
click at [227, 202] on span "Full Menu View" at bounding box center [312, 211] width 171 height 19
click at [215, 226] on link "Full Menu View" at bounding box center [313, 211] width 196 height 37
click at [227, 206] on span "Full Menu View" at bounding box center [312, 211] width 171 height 19
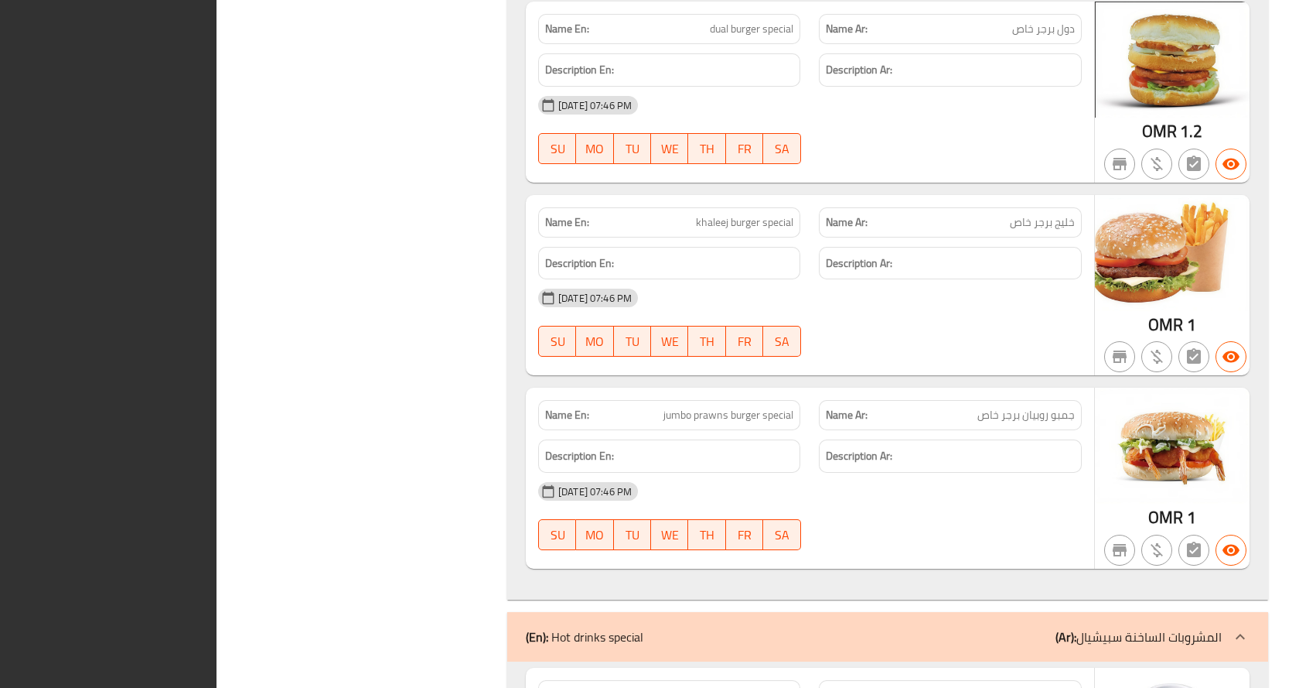
scroll to position [6917, 0]
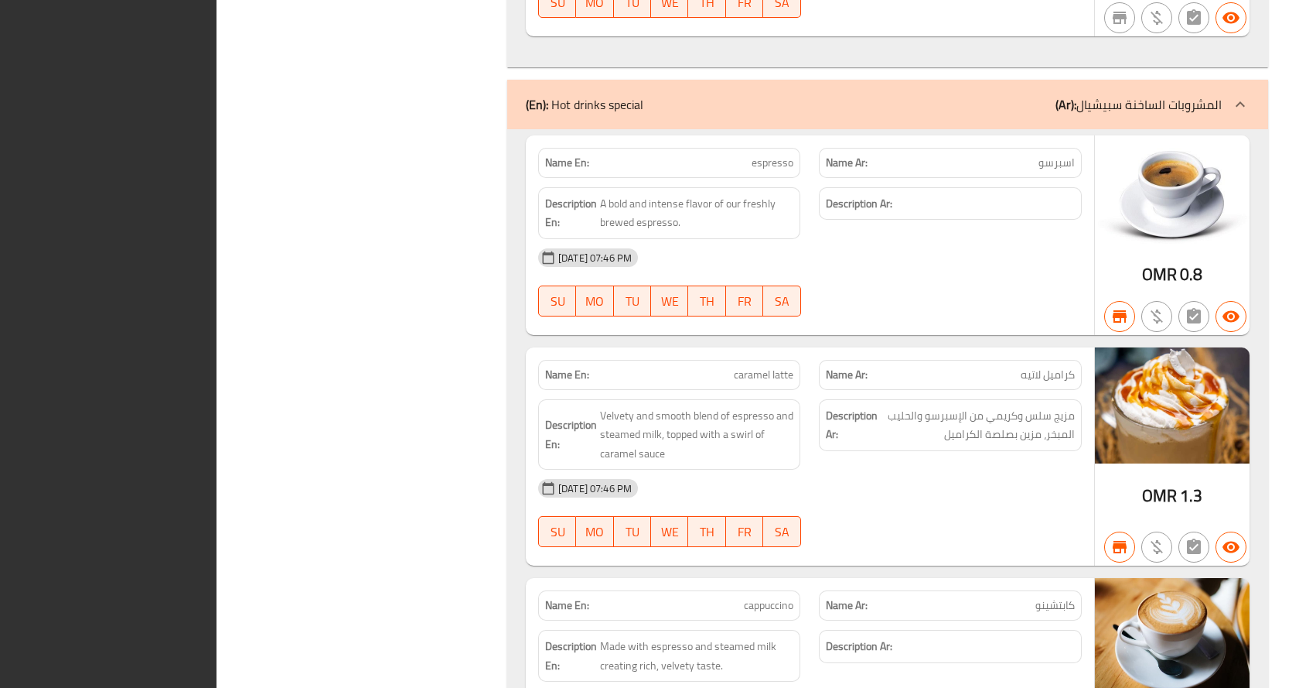
drag, startPoint x: 424, startPoint y: 144, endPoint x: 423, endPoint y: 126, distance: 17.8
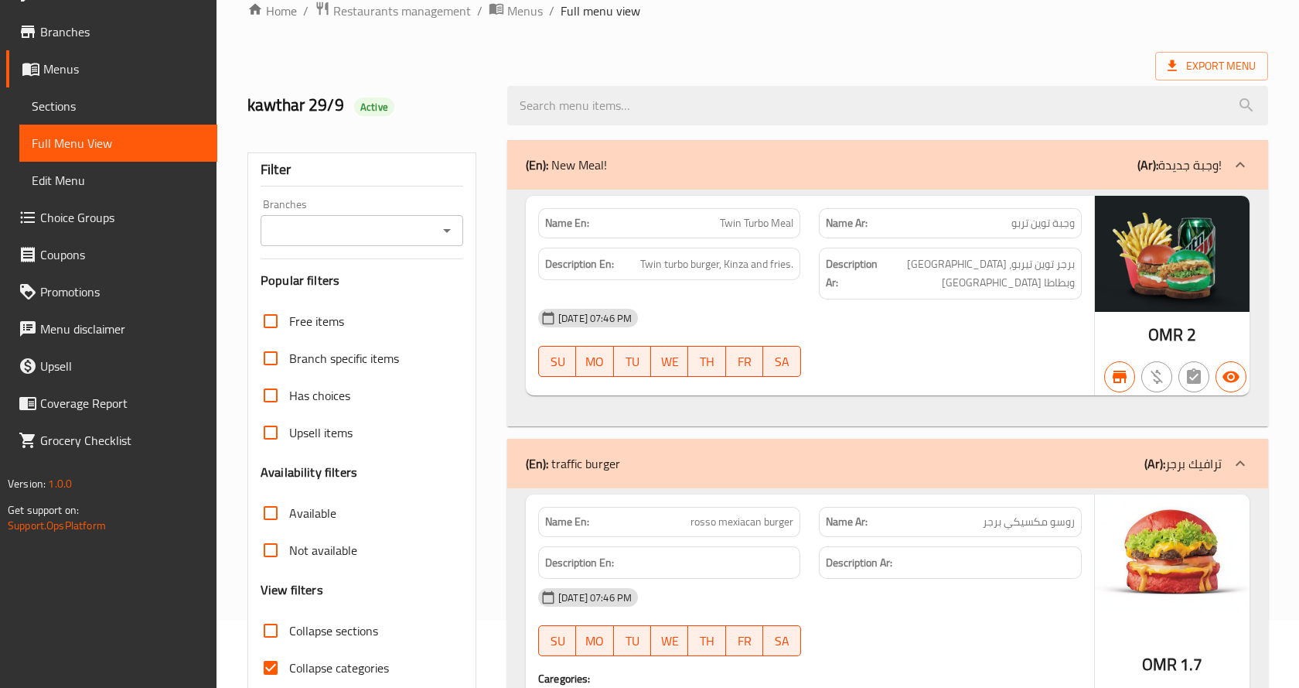
scroll to position [155, 0]
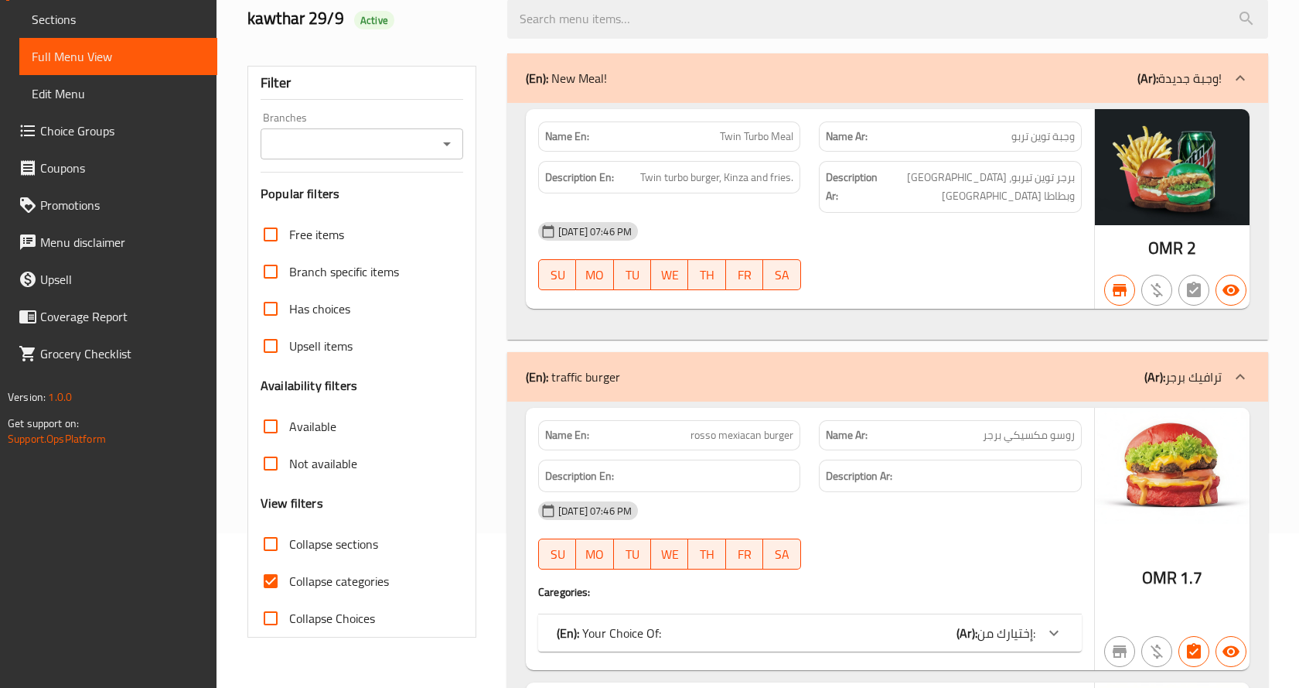
click at [363, 586] on span "Collapse categories" at bounding box center [339, 581] width 100 height 19
click at [289, 586] on input "Collapse categories" at bounding box center [270, 580] width 37 height 37
checkbox input "false"
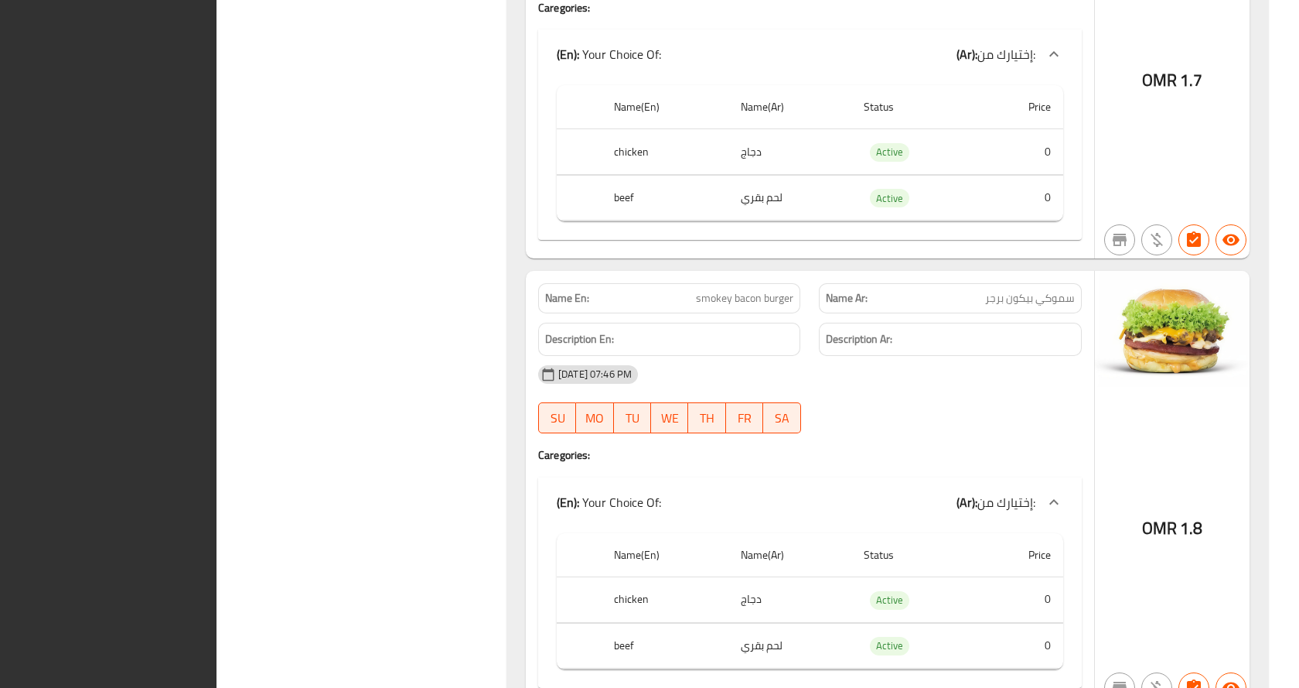
scroll to position [3192, 0]
